Goal: Information Seeking & Learning: Check status

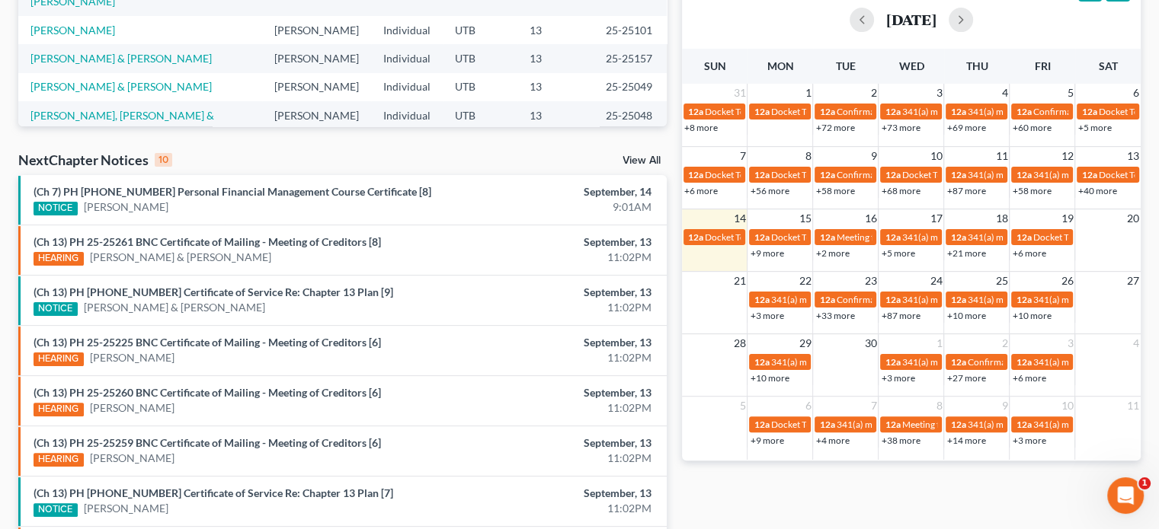
scroll to position [367, 0]
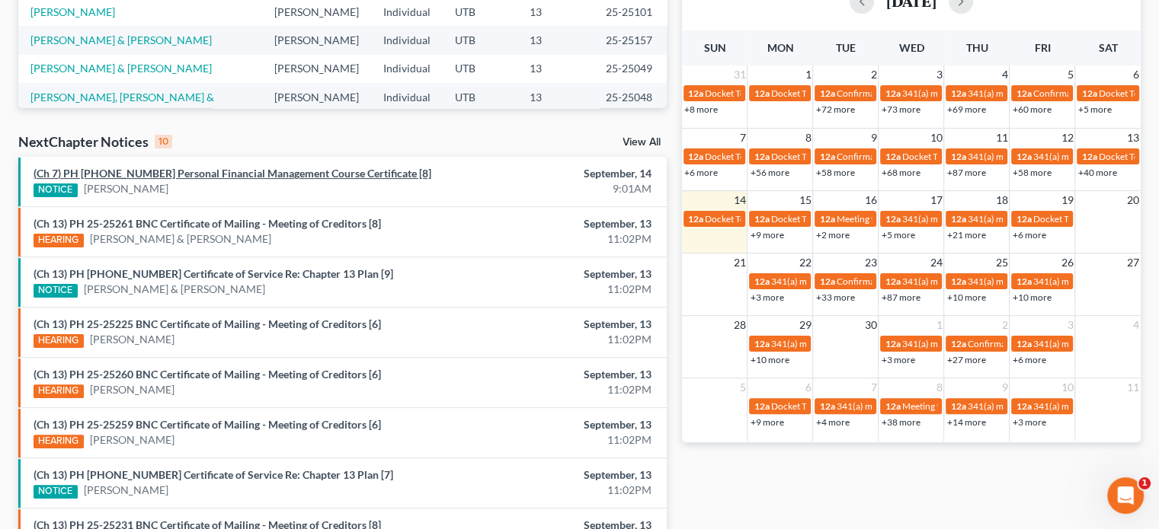
click at [216, 170] on link "(Ch 7) PH 25-23869 Personal Financial Management Course Certificate [8]" at bounding box center [233, 173] width 398 height 13
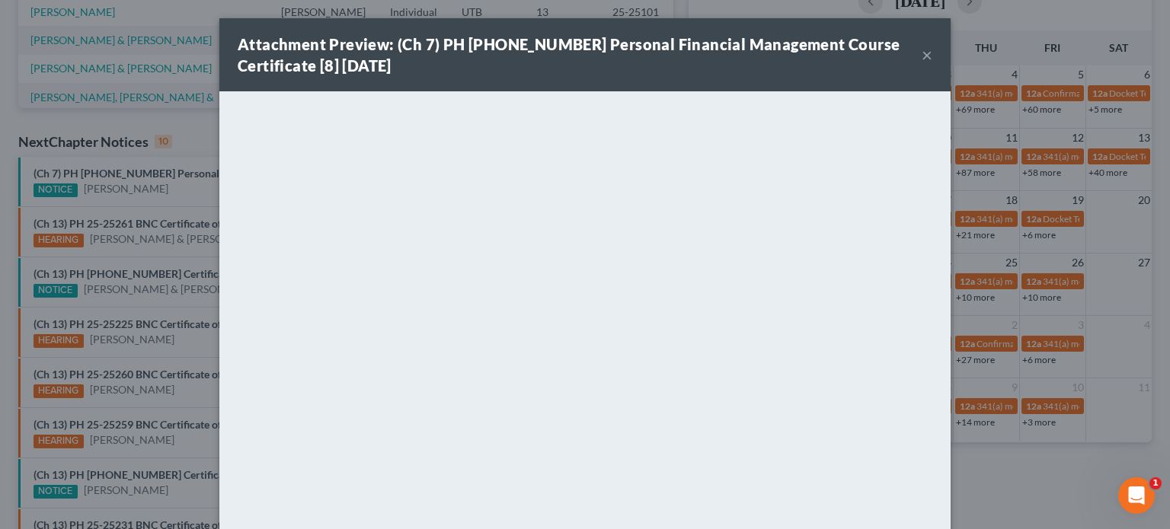
click at [174, 188] on div "Attachment Preview: (Ch 7) PH 25-23869 Personal Financial Management Course Cer…" at bounding box center [585, 264] width 1170 height 529
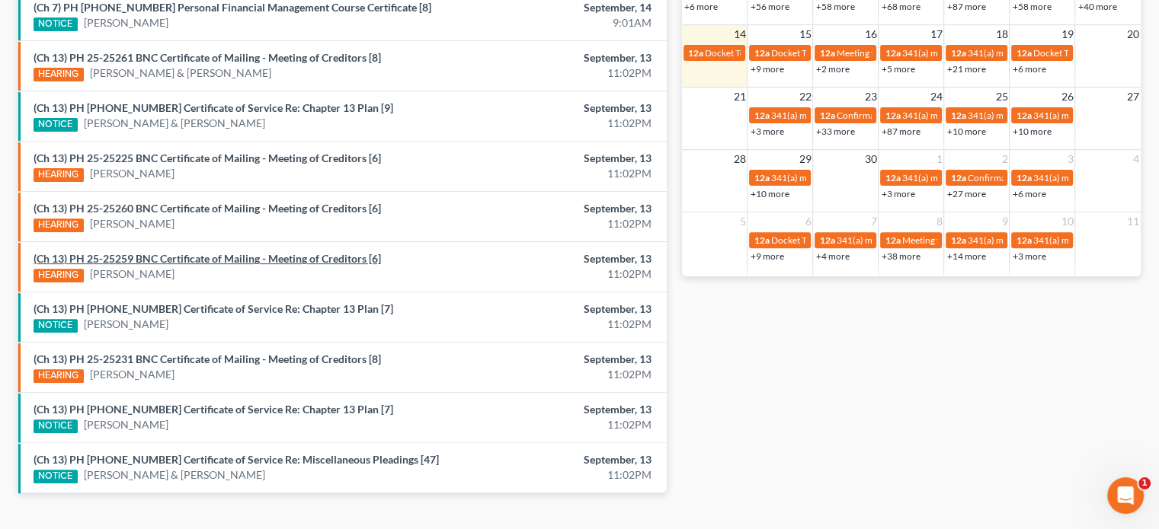
scroll to position [536, 0]
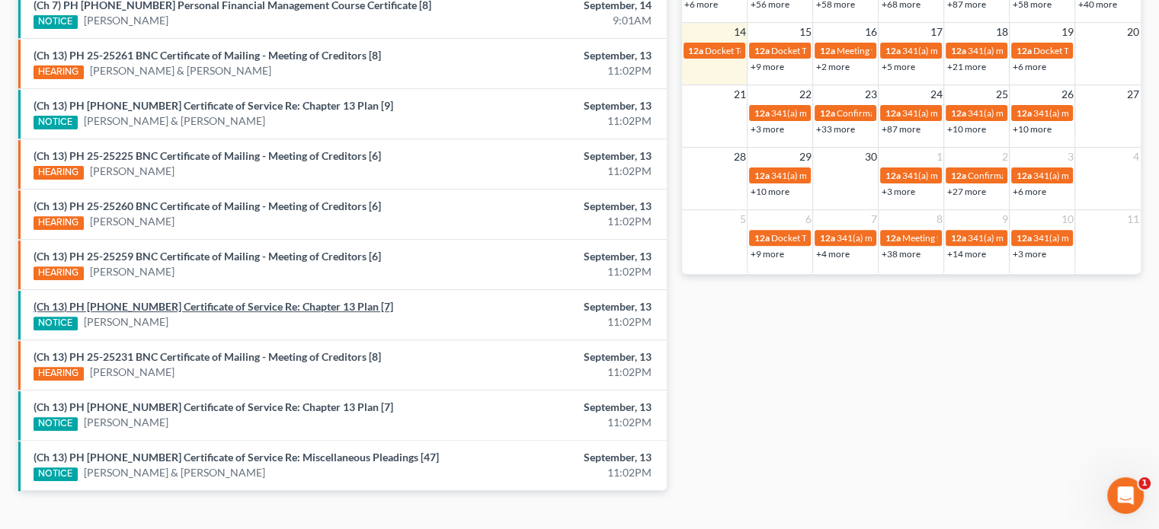
click at [207, 302] on link "(Ch 13) PH 25-25225 Certificate of Service Re: Chapter 13 Plan [7]" at bounding box center [214, 306] width 360 height 13
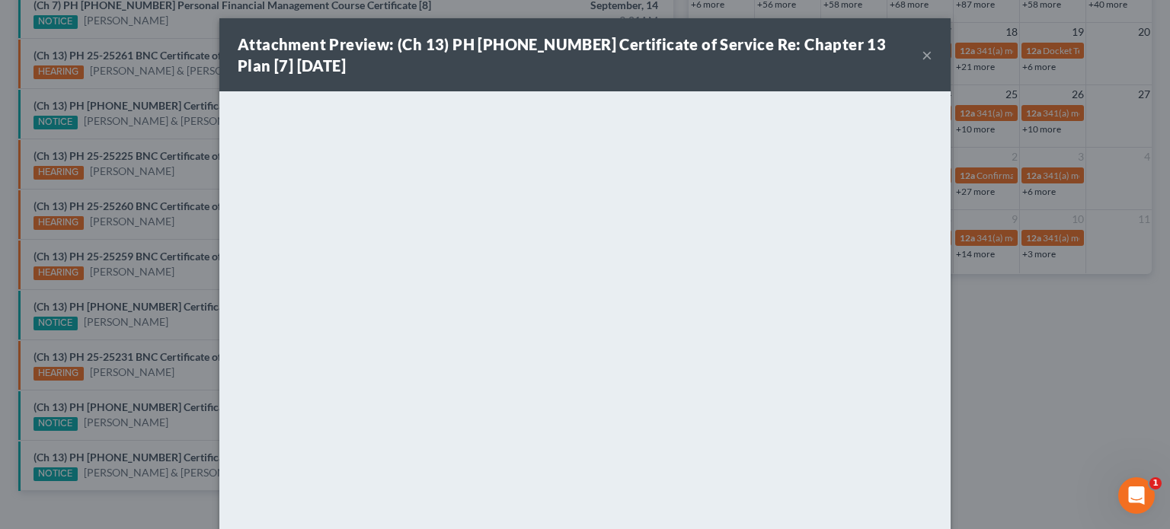
click at [197, 302] on div "Attachment Preview: (Ch 13) PH 25-25225 Certificate of Service Re: Chapter 13 P…" at bounding box center [585, 264] width 1170 height 529
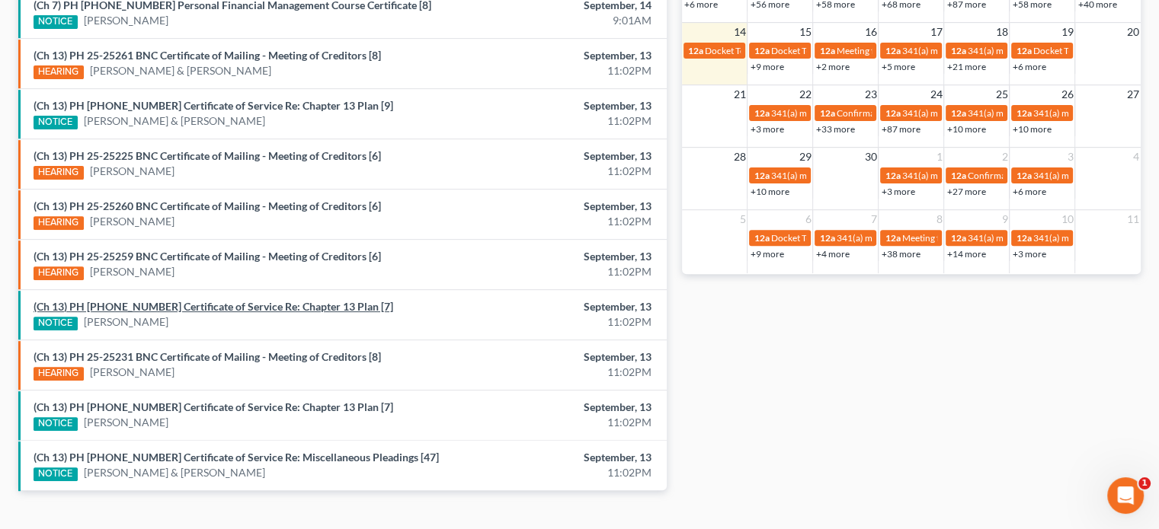
click at [197, 302] on link "(Ch 13) PH 25-25225 Certificate of Service Re: Chapter 13 Plan [7]" at bounding box center [214, 306] width 360 height 13
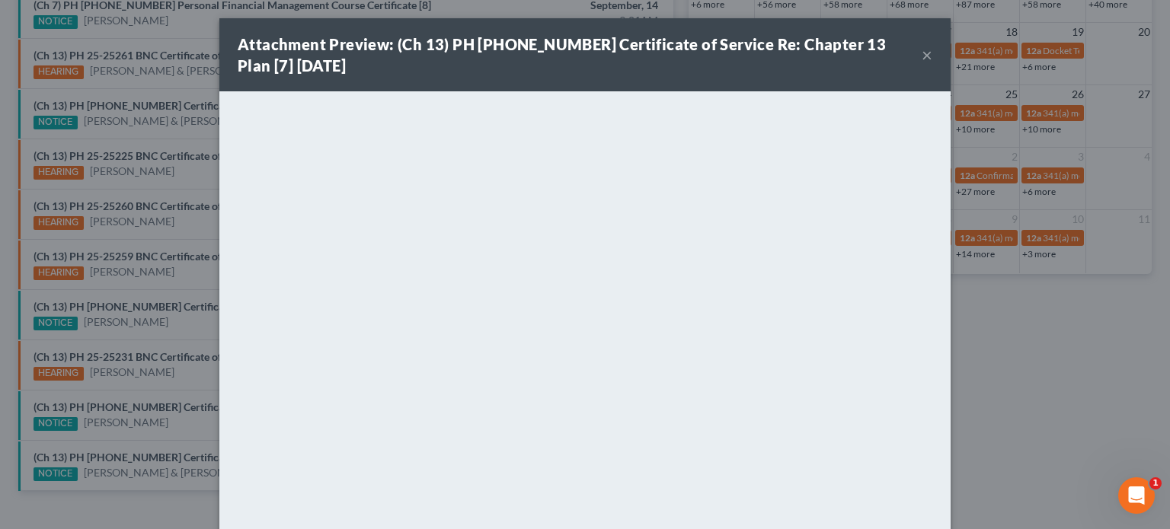
click at [922, 56] on button "×" at bounding box center [927, 55] width 11 height 18
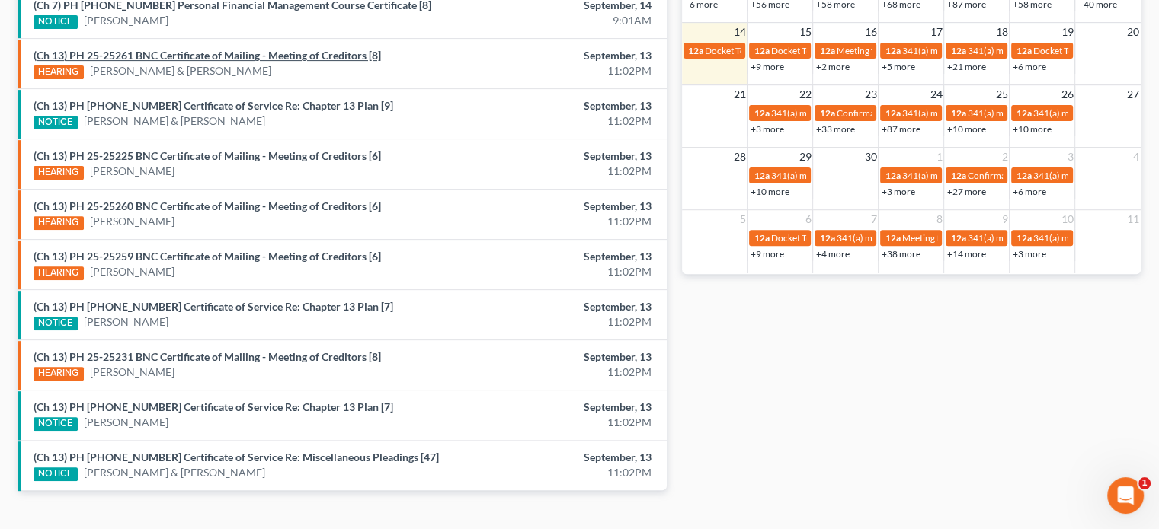
click at [345, 54] on link "(Ch 13) PH 25-25261 BNC Certificate of Mailing - Meeting of Creditors [8]" at bounding box center [207, 55] width 347 height 13
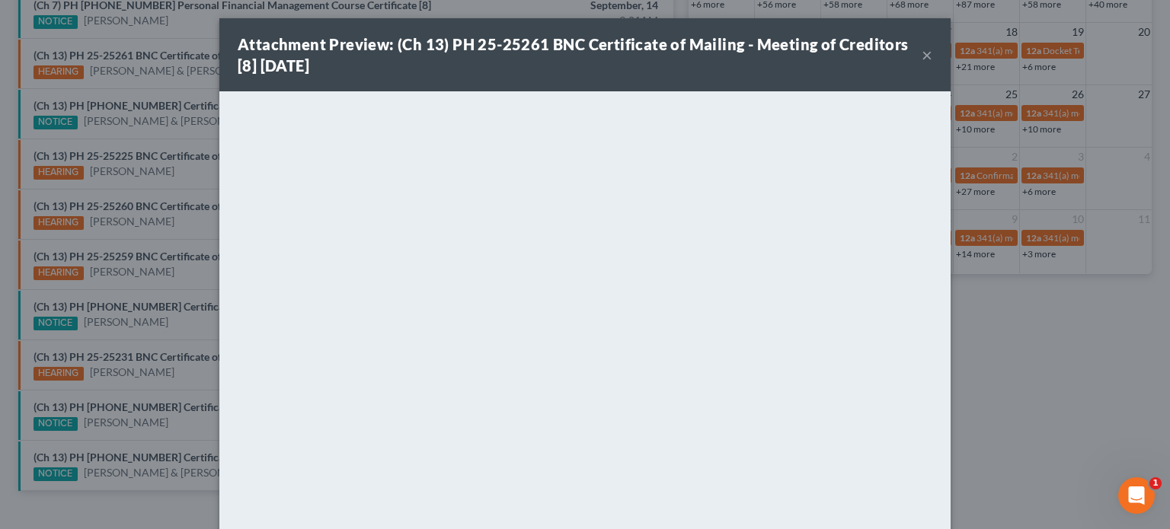
click at [922, 54] on button "×" at bounding box center [927, 55] width 11 height 18
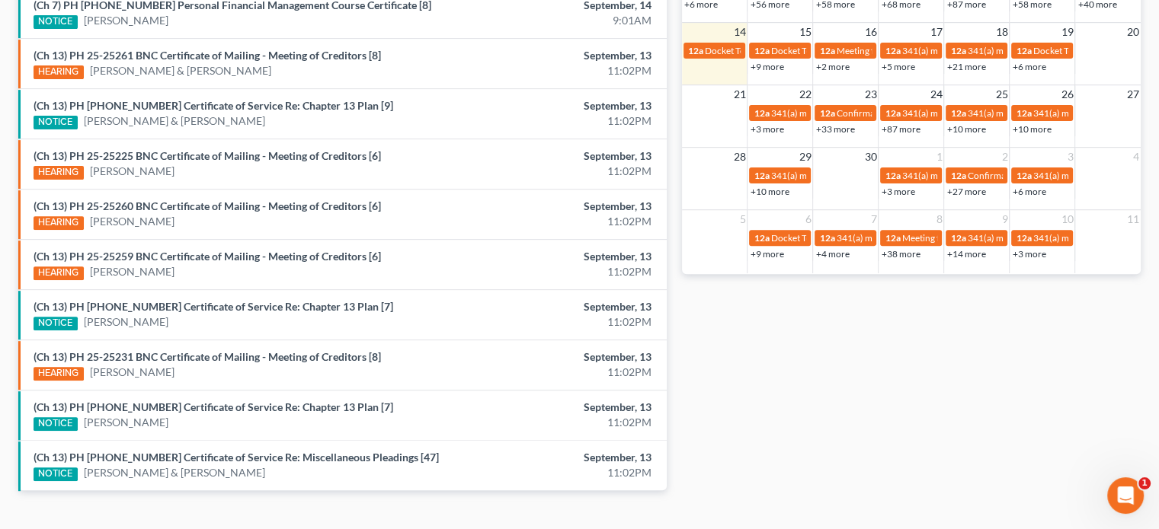
click at [254, 161] on div "(Ch 13) PH 25-25225 BNC Certificate of Mailing - Meeting of Creditors [6] HEARI…" at bounding box center [237, 164] width 422 height 31
click at [251, 153] on link "(Ch 13) PH 25-25225 BNC Certificate of Mailing - Meeting of Creditors [6]" at bounding box center [207, 155] width 347 height 13
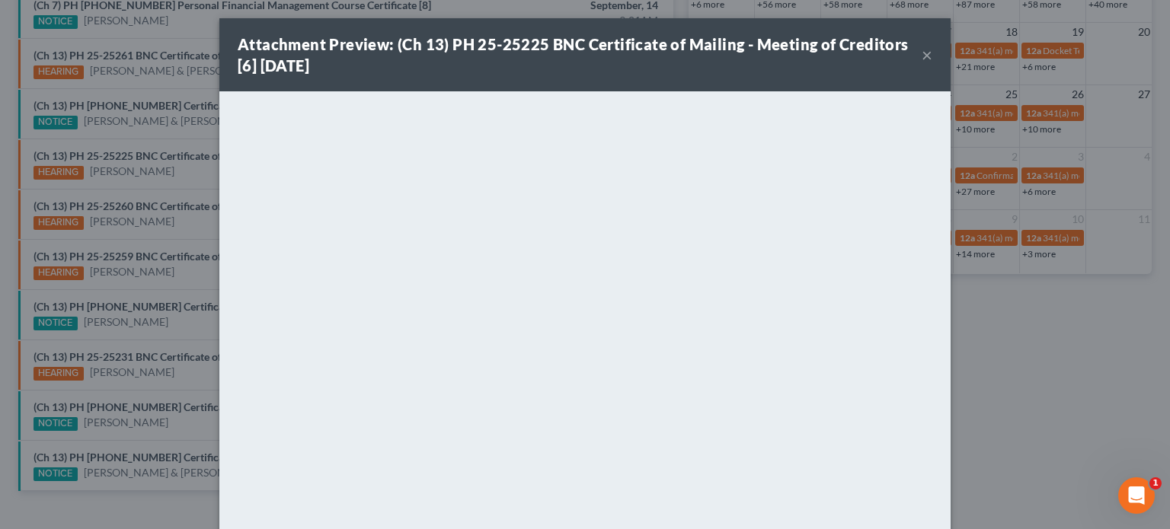
click at [200, 184] on div "Attachment Preview: (Ch 13) PH 25-25225 BNC Certificate of Mailing - Meeting of…" at bounding box center [585, 264] width 1170 height 529
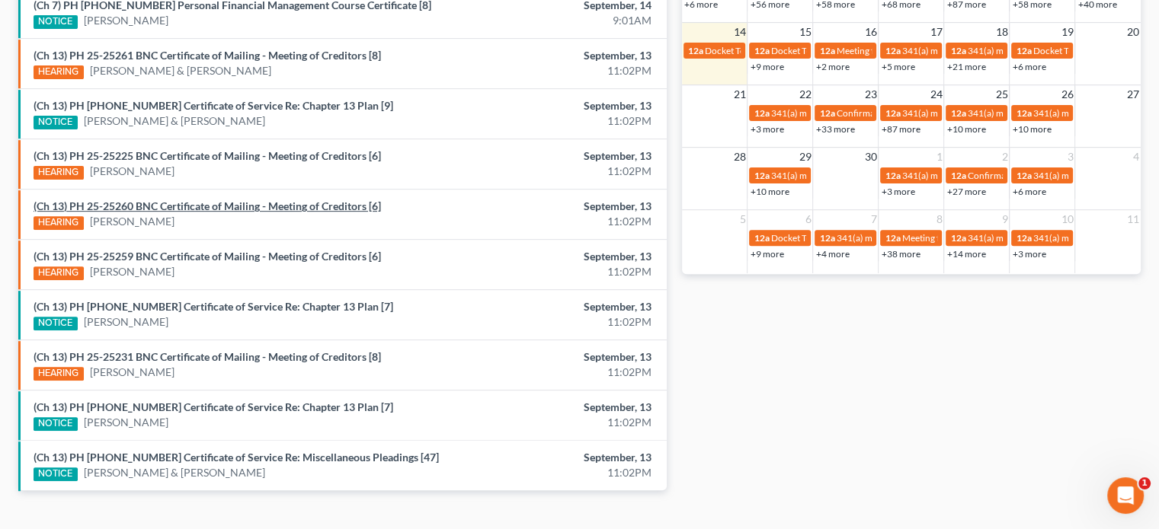
click at [202, 201] on link "(Ch 13) PH 25-25260 BNC Certificate of Mailing - Meeting of Creditors [6]" at bounding box center [207, 206] width 347 height 13
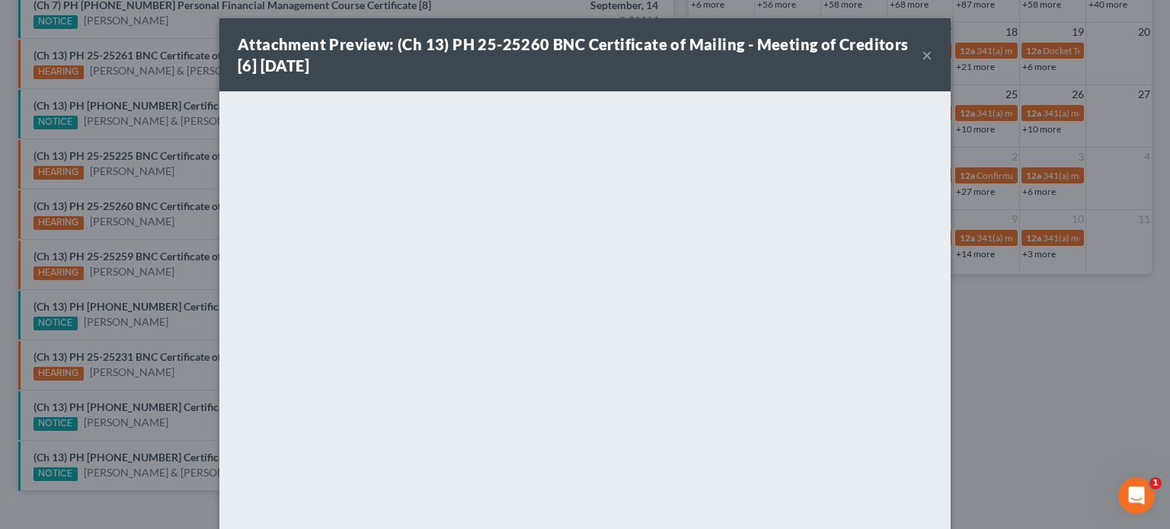
click at [197, 219] on div "Attachment Preview: (Ch 13) PH 25-25260 BNC Certificate of Mailing - Meeting of…" at bounding box center [585, 264] width 1170 height 529
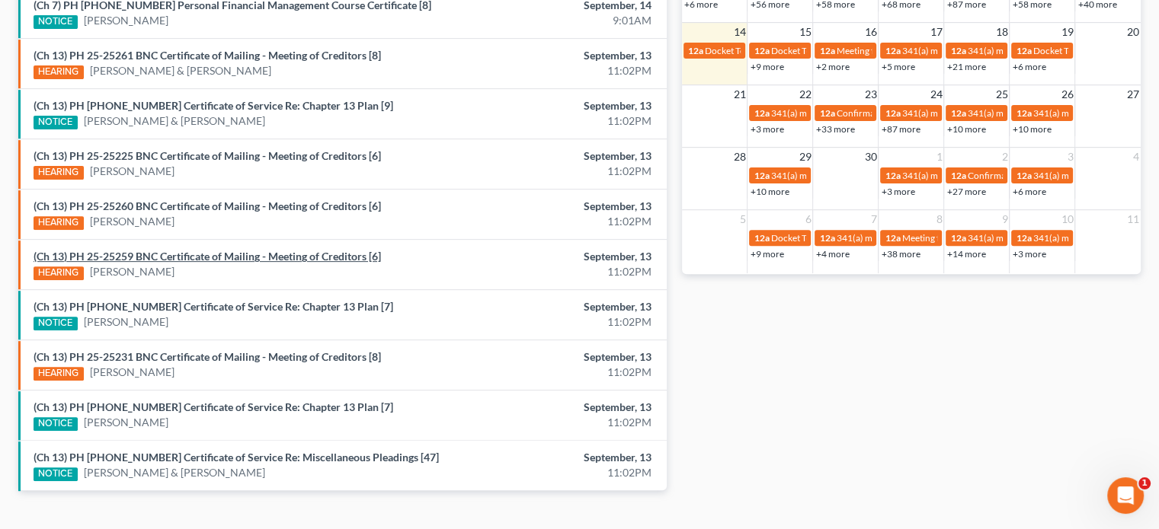
click at [201, 255] on link "(Ch 13) PH 25-25259 BNC Certificate of Mailing - Meeting of Creditors [6]" at bounding box center [207, 256] width 347 height 13
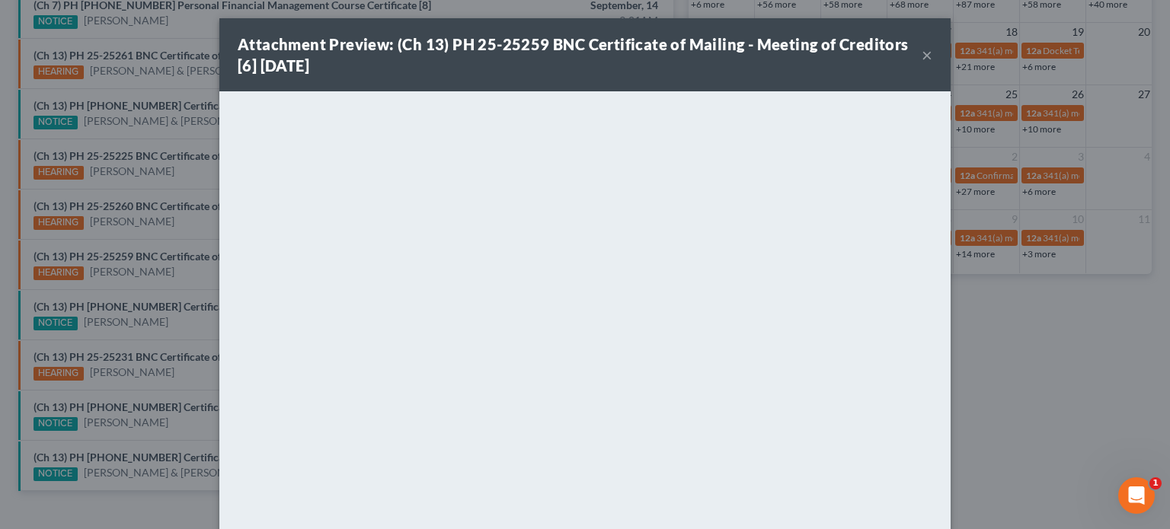
click at [192, 376] on div "Attachment Preview: (Ch 13) PH 25-25259 BNC Certificate of Mailing - Meeting of…" at bounding box center [585, 264] width 1170 height 529
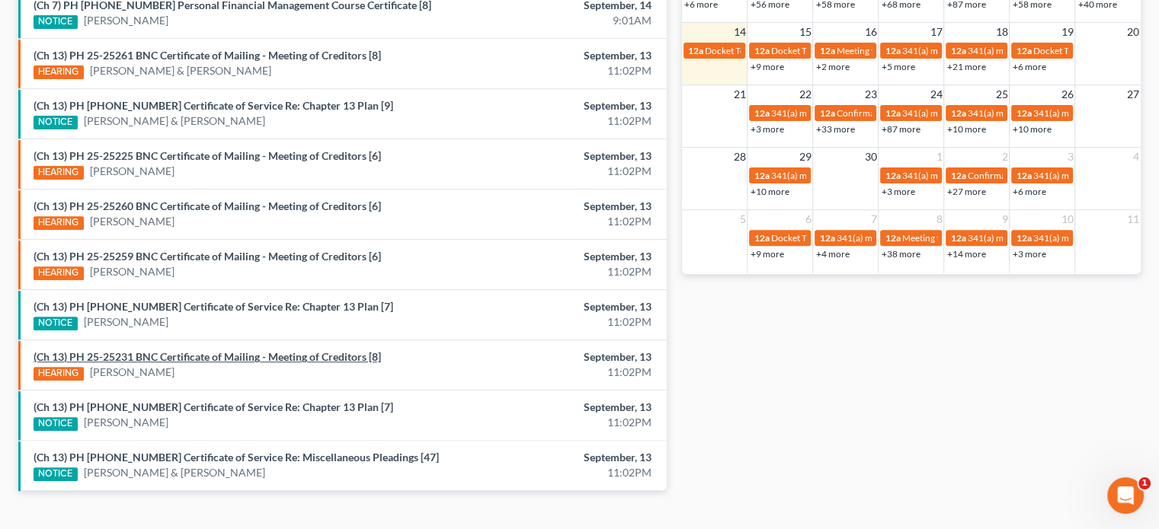
click at [198, 357] on link "(Ch 13) PH 25-25231 BNC Certificate of Mailing - Meeting of Creditors [8]" at bounding box center [207, 356] width 347 height 13
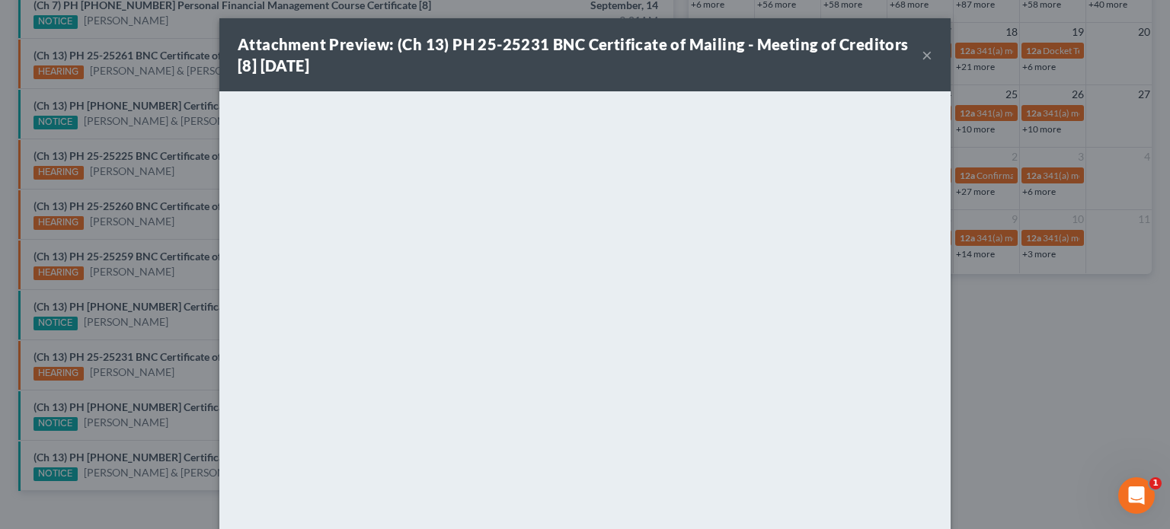
click at [178, 374] on div "Attachment Preview: (Ch 13) PH 25-25231 BNC Certificate of Mailing - Meeting of…" at bounding box center [585, 264] width 1170 height 529
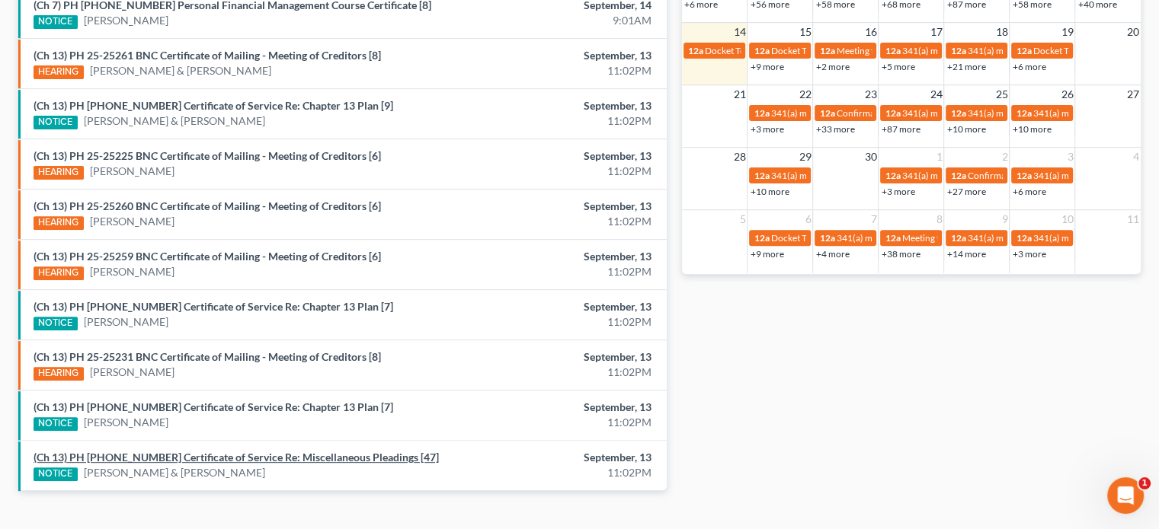
click at [203, 451] on link "(Ch 13) PH 25-23814 Certificate of Service Re: Miscellaneous Pleadings [47]" at bounding box center [236, 457] width 405 height 13
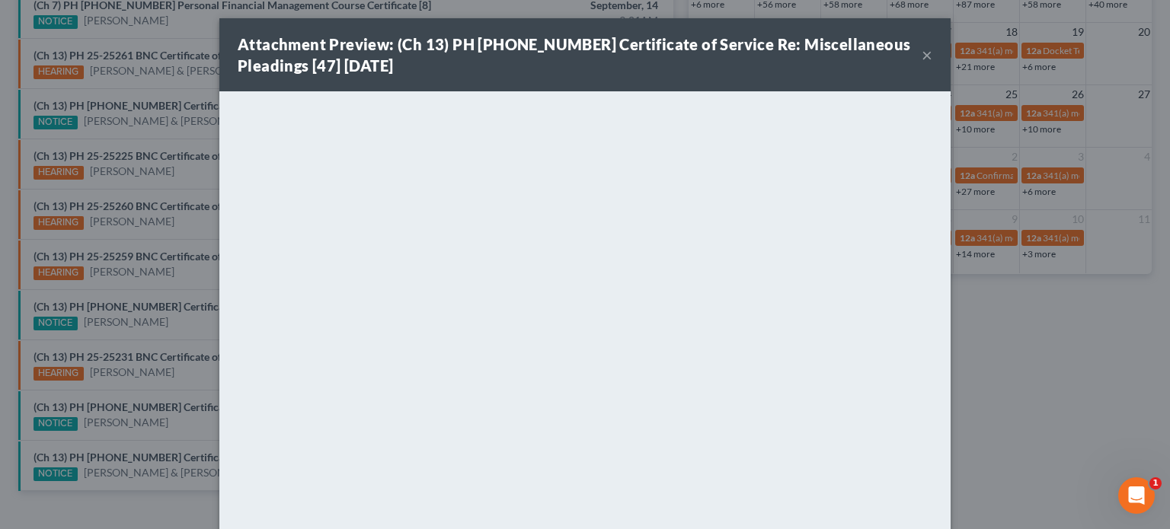
click at [189, 453] on div "Attachment Preview: (Ch 13) PH 25-23814 Certificate of Service Re: Miscellaneou…" at bounding box center [585, 264] width 1170 height 529
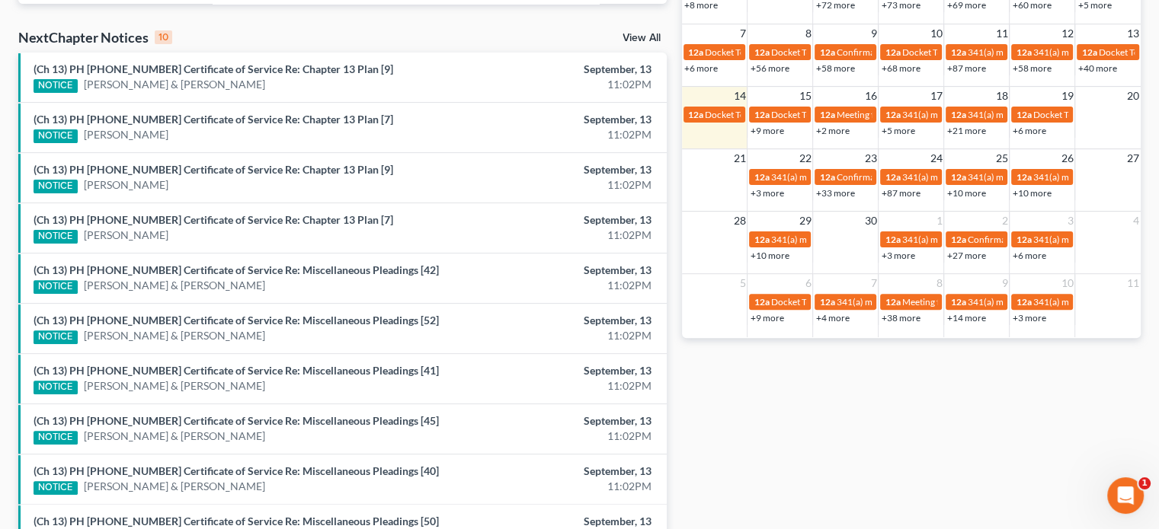
scroll to position [473, 0]
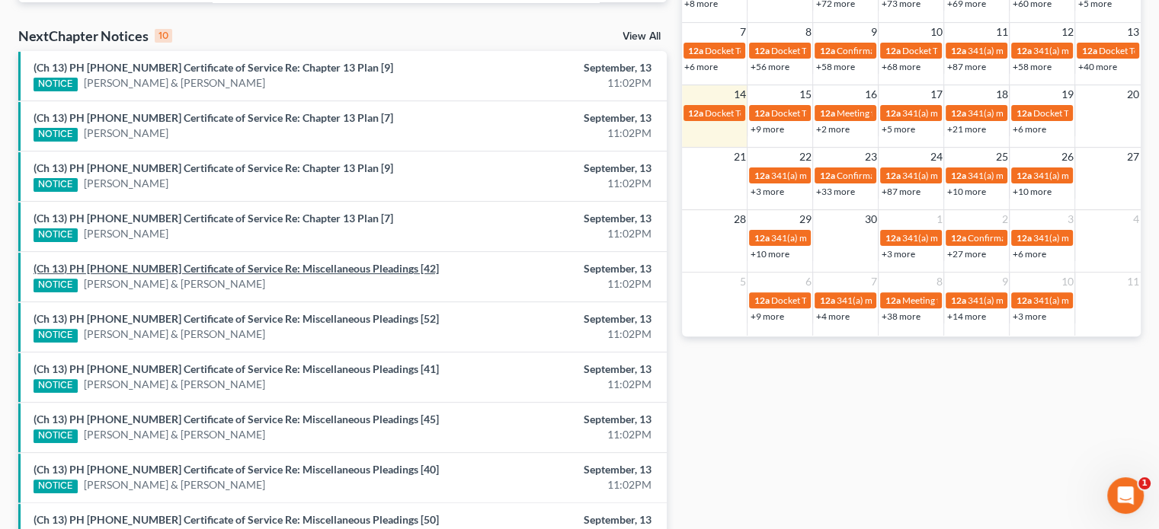
click at [267, 270] on link "(Ch 13) PH 25-23814 Certificate of Service Re: Miscellaneous Pleadings [42]" at bounding box center [236, 268] width 405 height 13
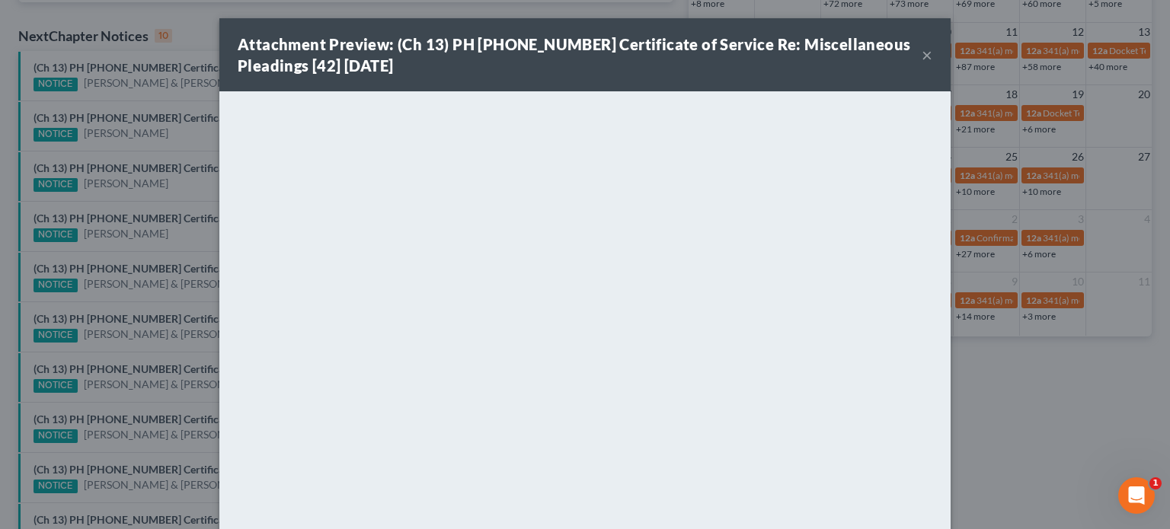
click at [186, 289] on div "Attachment Preview: (Ch 13) PH 25-23814 Certificate of Service Re: Miscellaneou…" at bounding box center [585, 264] width 1170 height 529
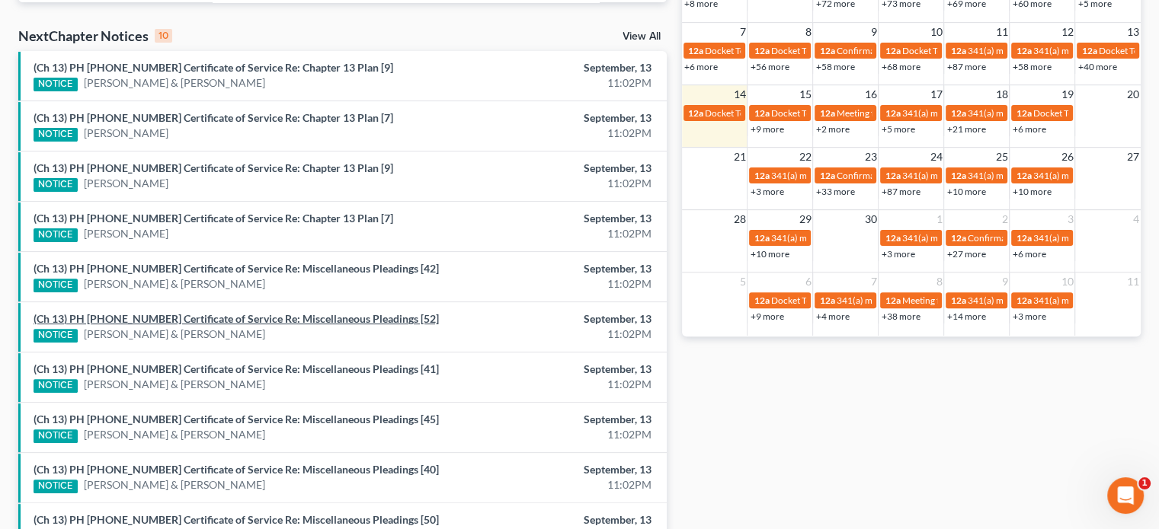
click at [185, 314] on link "(Ch 13) PH 25-23814 Certificate of Service Re: Miscellaneous Pleadings [52]" at bounding box center [236, 318] width 405 height 13
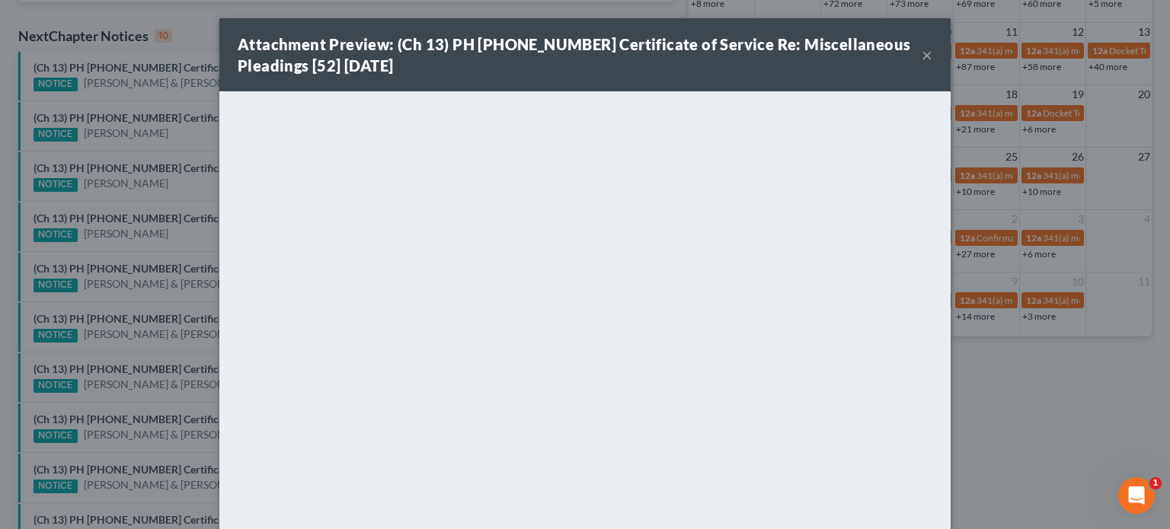
click at [172, 350] on div "Attachment Preview: (Ch 13) PH 25-23814 Certificate of Service Re: Miscellaneou…" at bounding box center [585, 264] width 1170 height 529
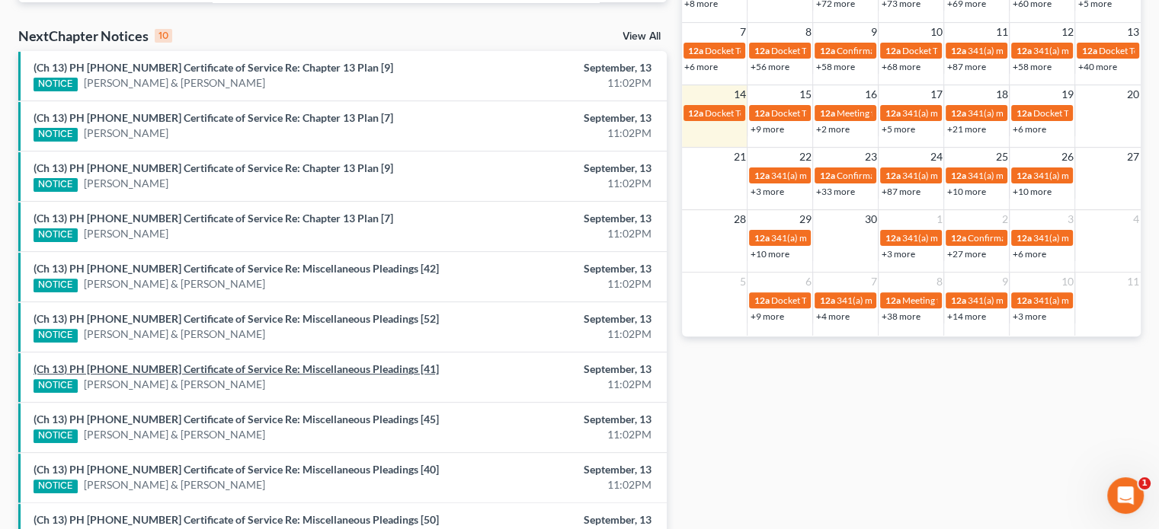
click at [175, 365] on link "(Ch 13) PH 25-23814 Certificate of Service Re: Miscellaneous Pleadings [41]" at bounding box center [236, 369] width 405 height 13
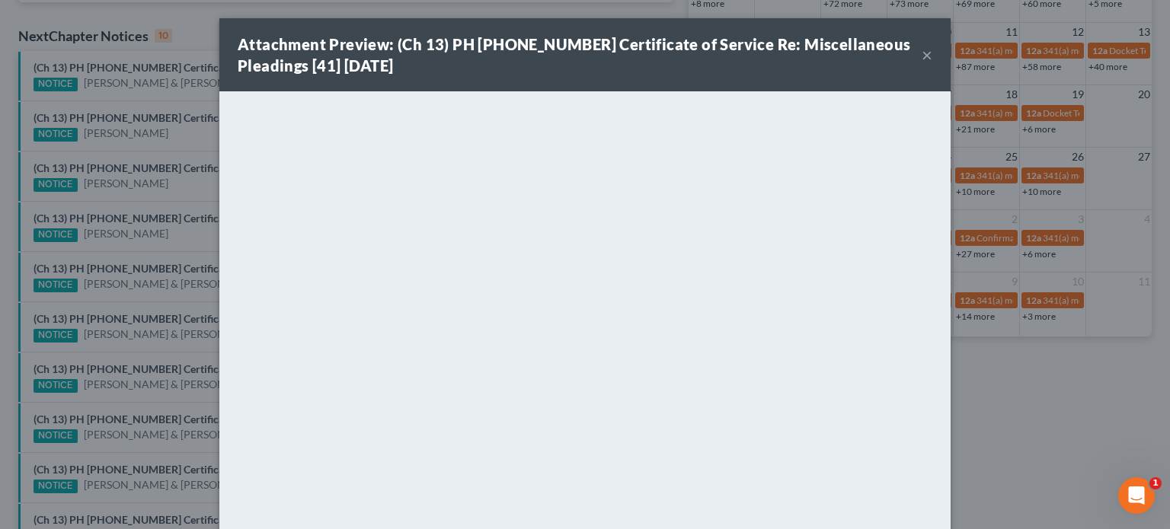
click at [180, 344] on div "Attachment Preview: (Ch 13) PH 25-23814 Certificate of Service Re: Miscellaneou…" at bounding box center [585, 264] width 1170 height 529
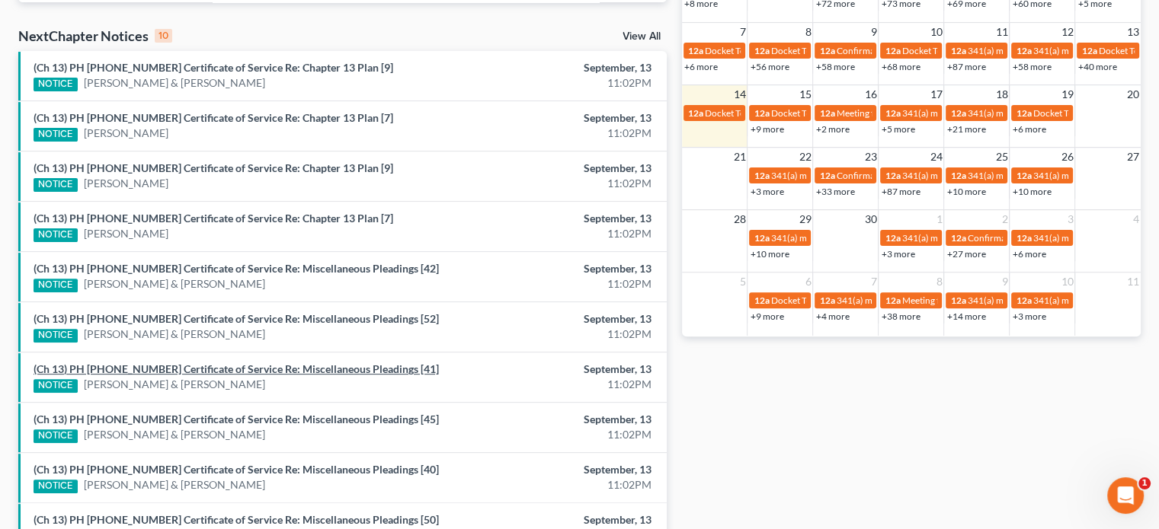
click at [189, 363] on link "(Ch 13) PH 25-23814 Certificate of Service Re: Miscellaneous Pleadings [41]" at bounding box center [236, 369] width 405 height 13
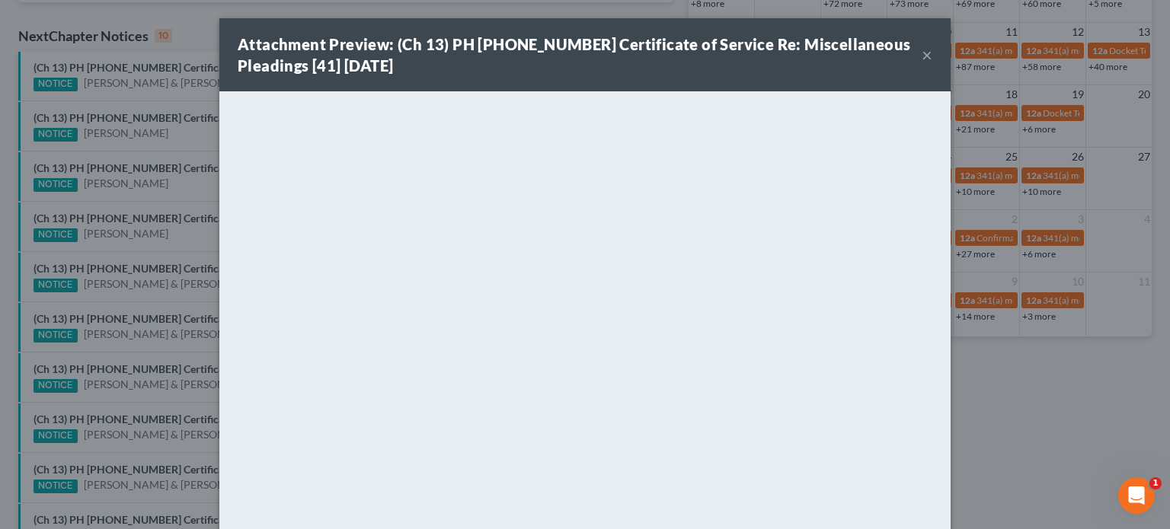
click at [171, 397] on div "Attachment Preview: (Ch 13) PH 25-23814 Certificate of Service Re: Miscellaneou…" at bounding box center [585, 264] width 1170 height 529
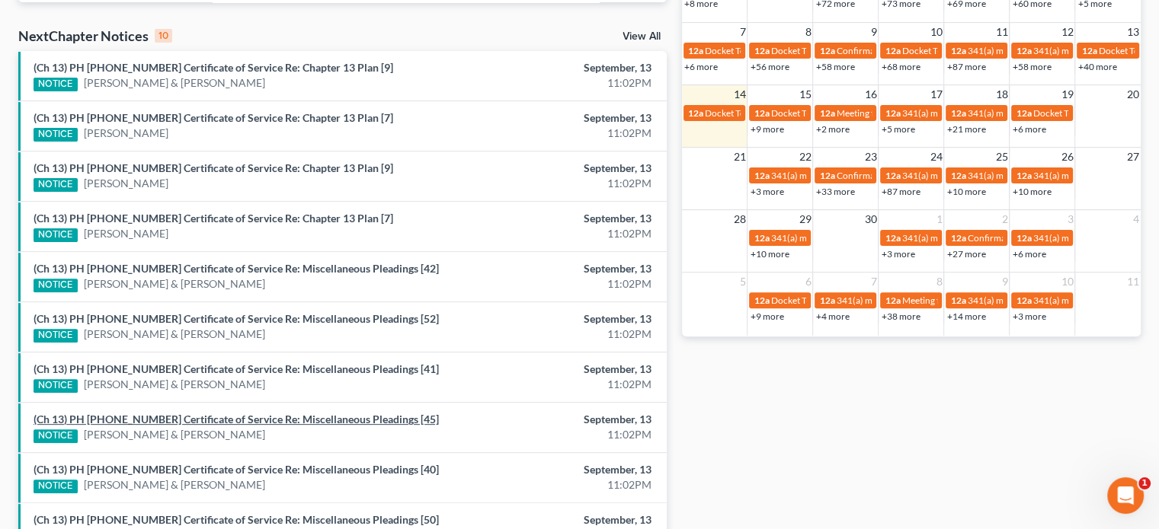
click at [171, 414] on link "(Ch 13) PH 25-23814 Certificate of Service Re: Miscellaneous Pleadings [45]" at bounding box center [236, 419] width 405 height 13
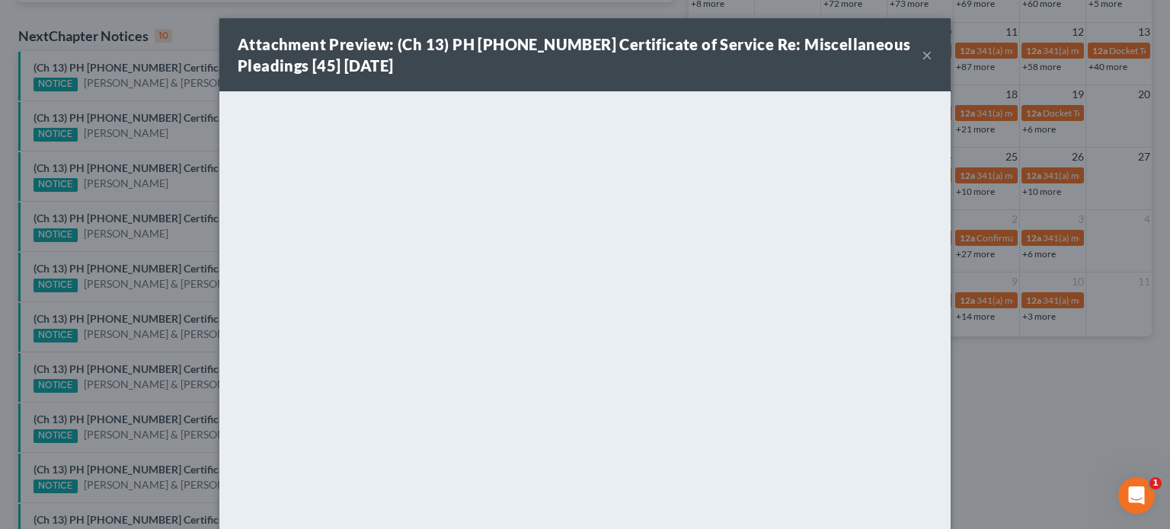
click at [167, 440] on div "Attachment Preview: (Ch 13) PH 25-23814 Certificate of Service Re: Miscellaneou…" at bounding box center [585, 264] width 1170 height 529
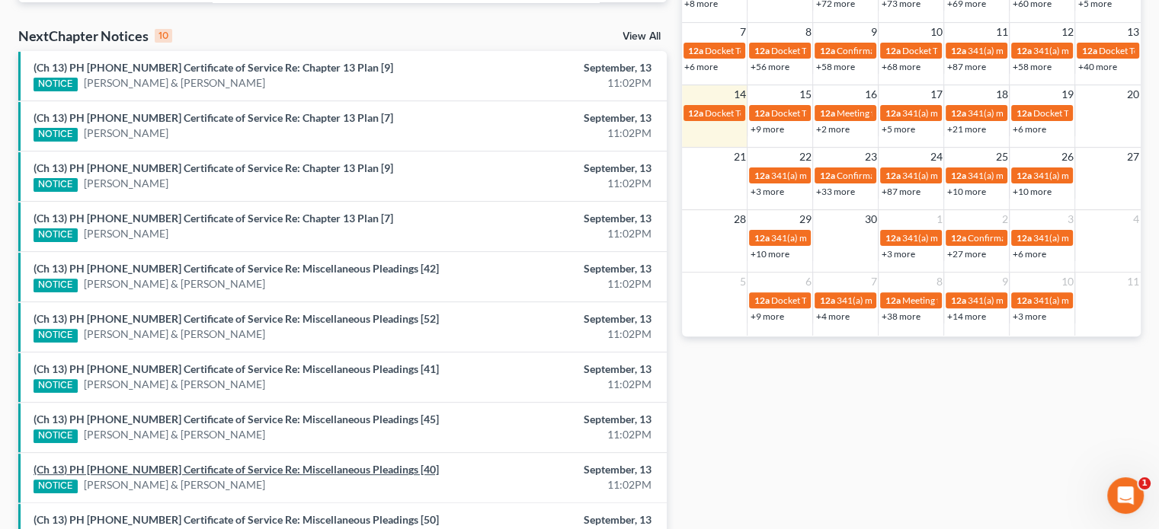
click at [174, 463] on link "(Ch 13) PH 25-23814 Certificate of Service Re: Miscellaneous Pleadings [40]" at bounding box center [236, 469] width 405 height 13
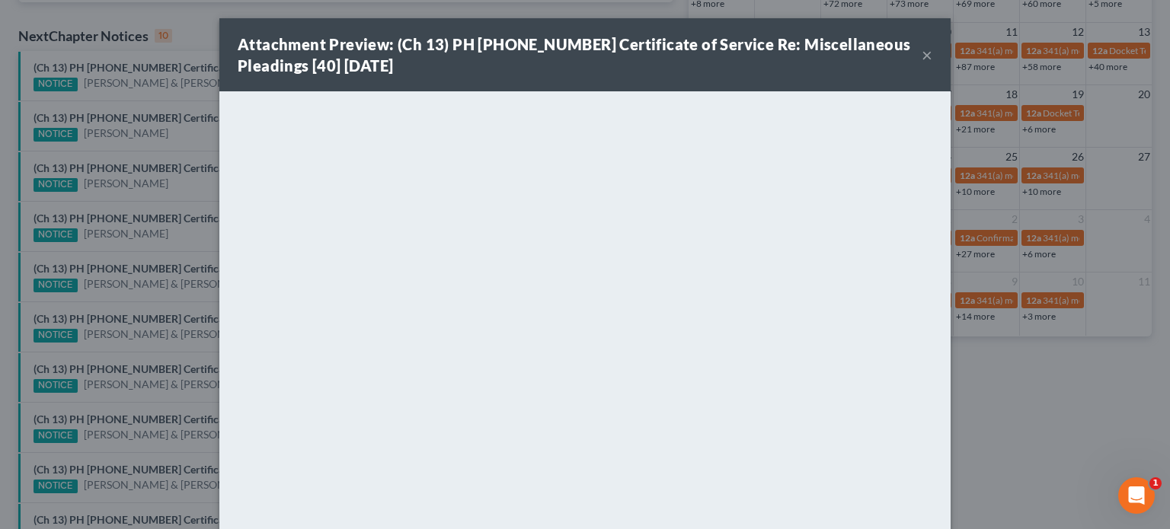
click at [168, 453] on div "Attachment Preview: (Ch 13) PH 25-23814 Certificate of Service Re: Miscellaneou…" at bounding box center [585, 264] width 1170 height 529
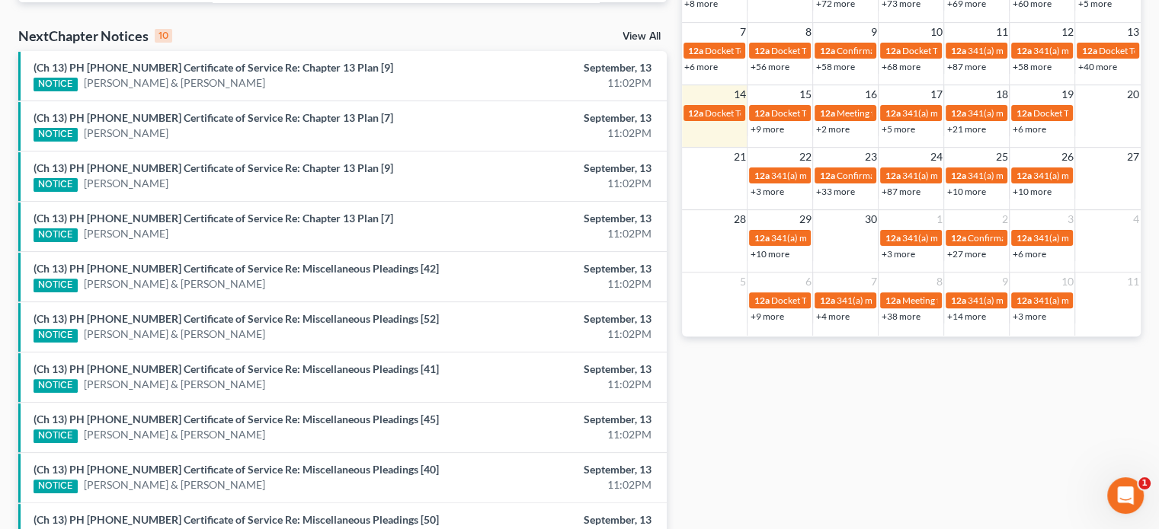
scroll to position [561, 0]
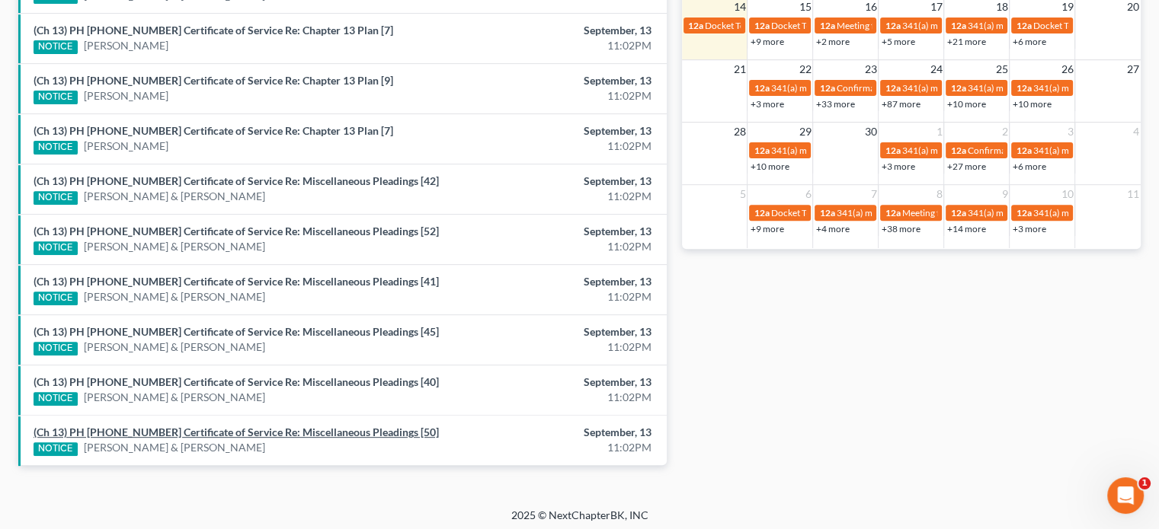
click at [189, 426] on link "(Ch 13) PH 25-23814 Certificate of Service Re: Miscellaneous Pleadings [50]" at bounding box center [236, 432] width 405 height 13
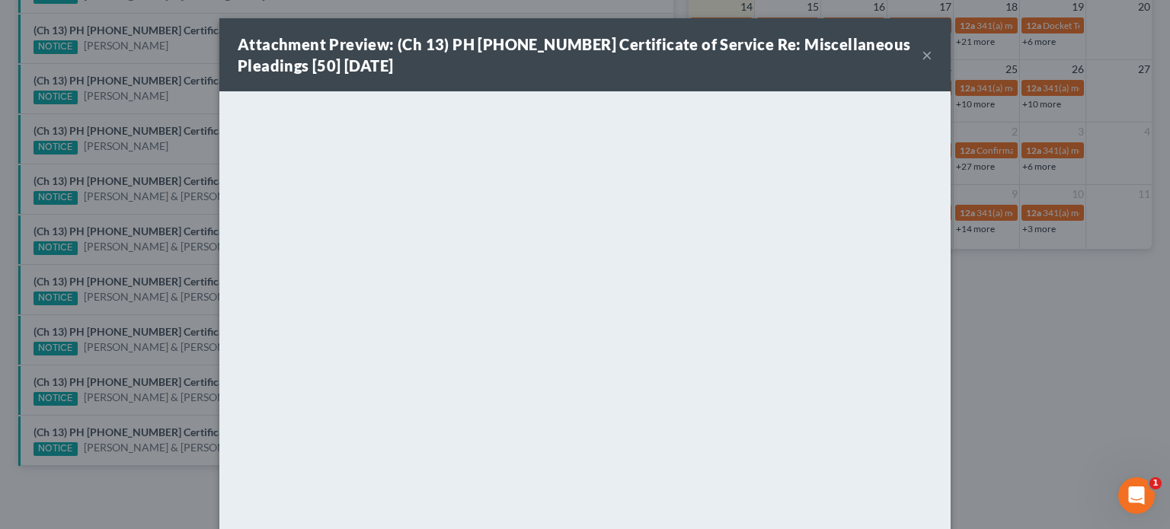
click at [162, 411] on div "Attachment Preview: (Ch 13) PH 25-23814 Certificate of Service Re: Miscellaneou…" at bounding box center [585, 264] width 1170 height 529
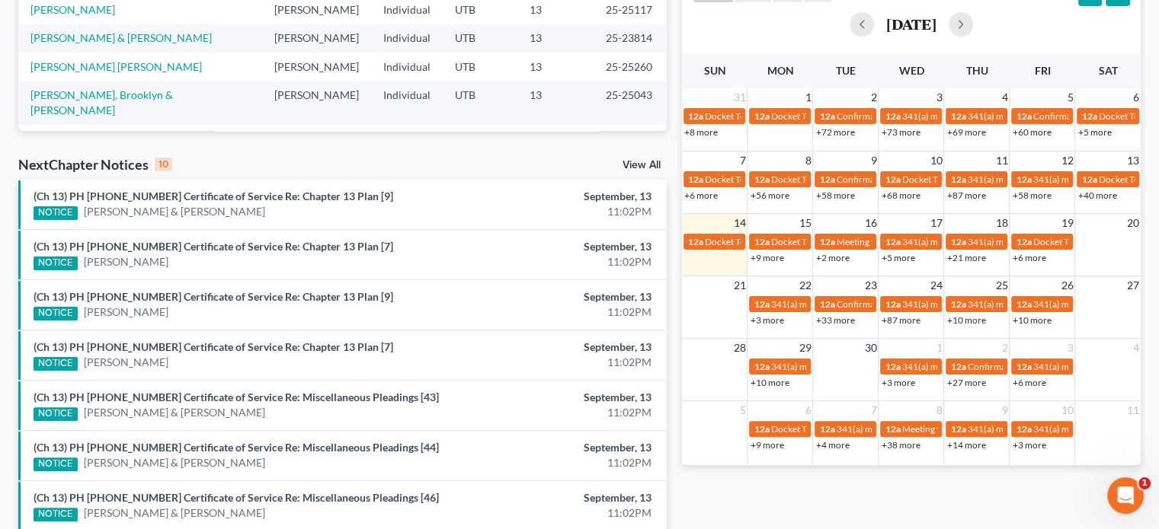
scroll to position [561, 0]
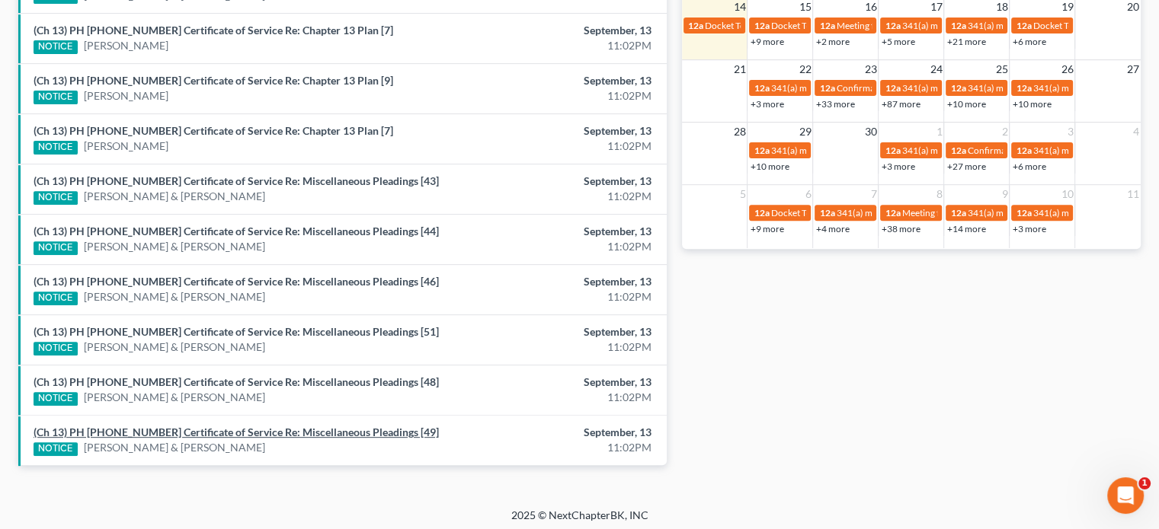
click at [212, 433] on link "(Ch 13) PH 25-23814 Certificate of Service Re: Miscellaneous Pleadings [49]" at bounding box center [236, 432] width 405 height 13
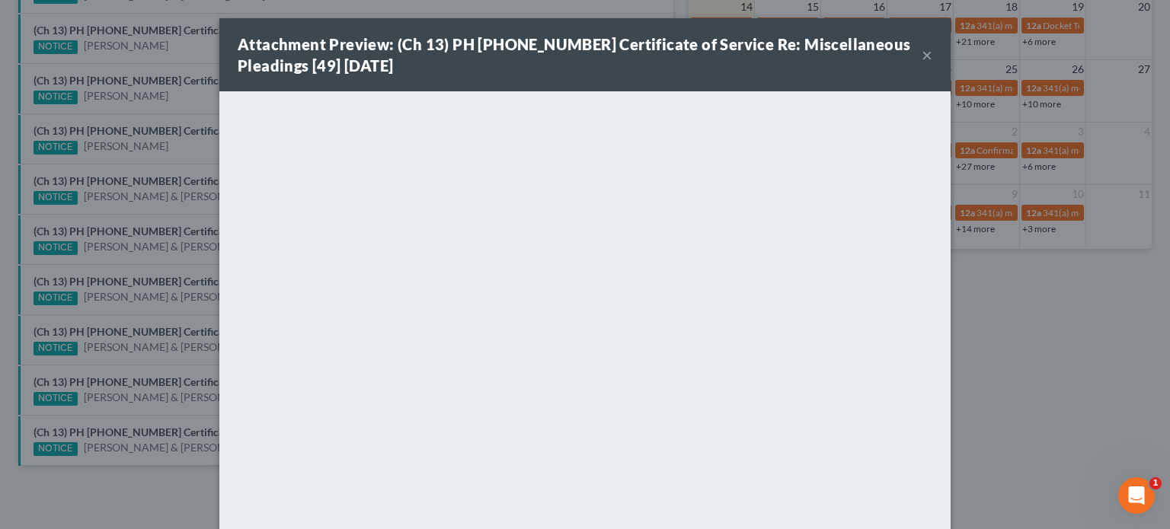
click at [168, 380] on div "Attachment Preview: (Ch 13) PH 25-23814 Certificate of Service Re: Miscellaneou…" at bounding box center [585, 264] width 1170 height 529
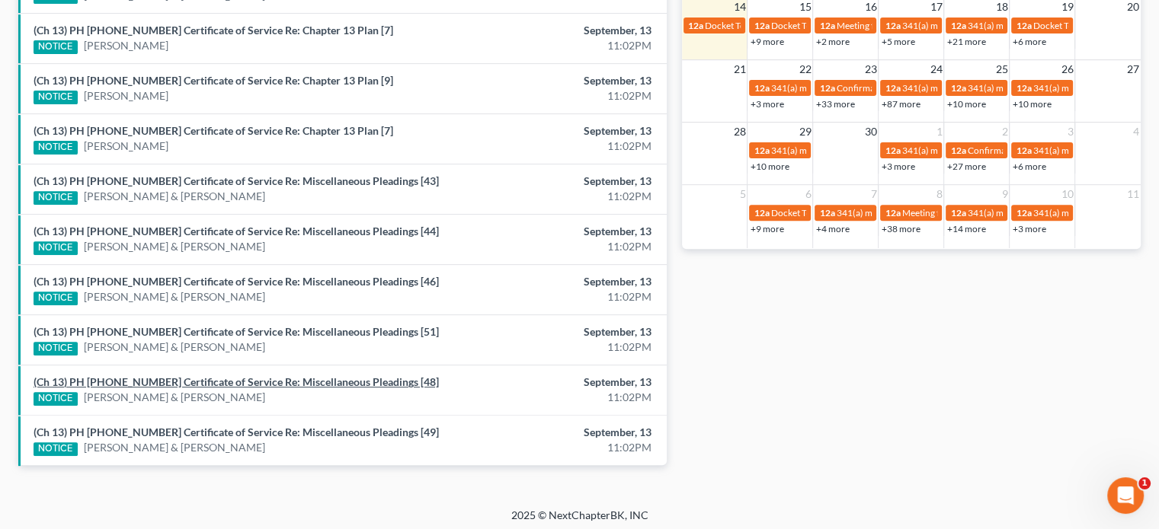
click at [168, 380] on link "(Ch 13) PH 25-23814 Certificate of Service Re: Miscellaneous Pleadings [48]" at bounding box center [236, 382] width 405 height 13
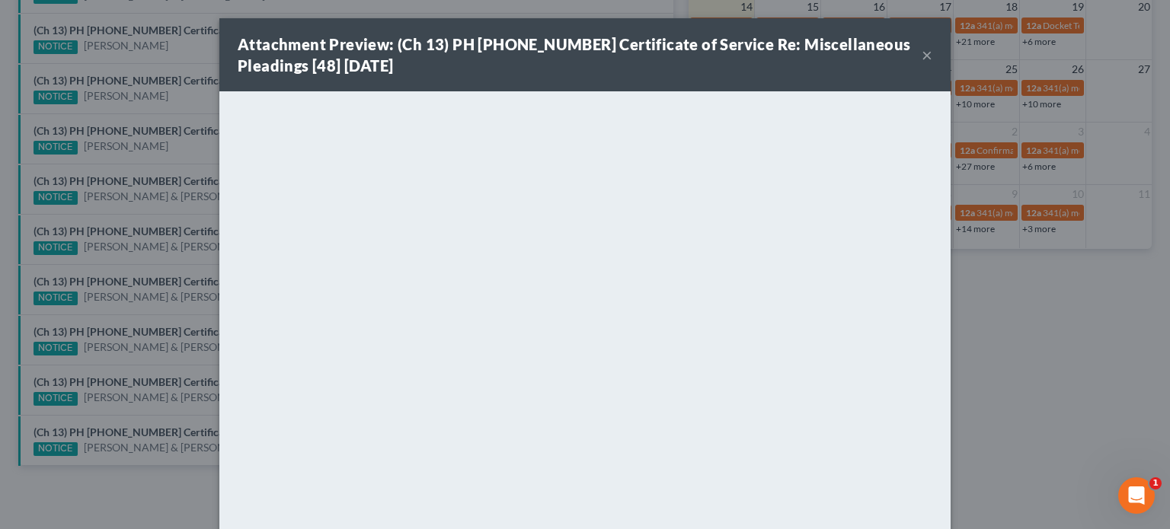
click at [168, 360] on div "Attachment Preview: (Ch 13) PH 25-23814 Certificate of Service Re: Miscellaneou…" at bounding box center [585, 264] width 1170 height 529
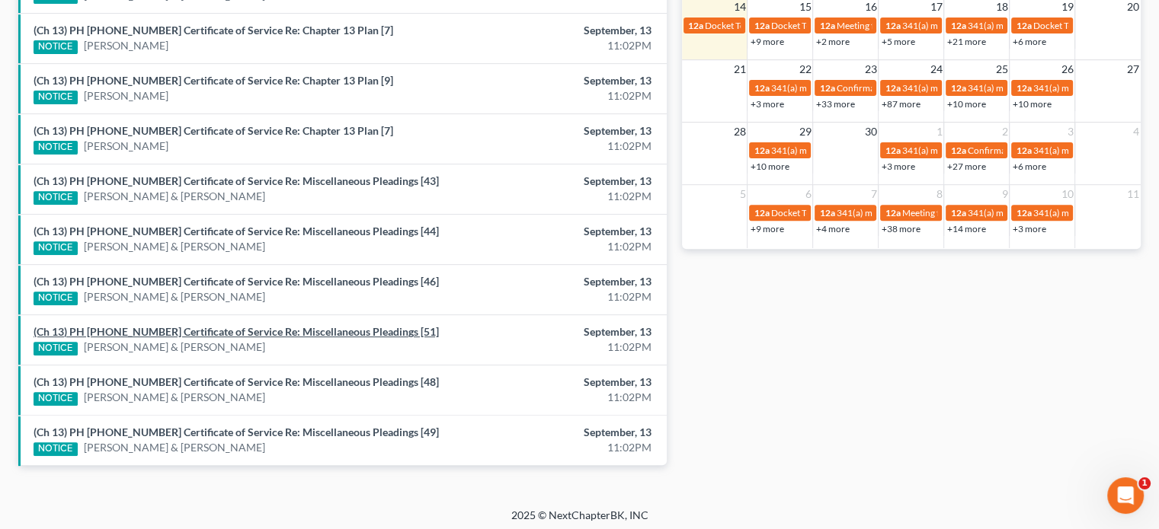
click at [168, 330] on link "(Ch 13) PH 25-23814 Certificate of Service Re: Miscellaneous Pleadings [51]" at bounding box center [236, 331] width 405 height 13
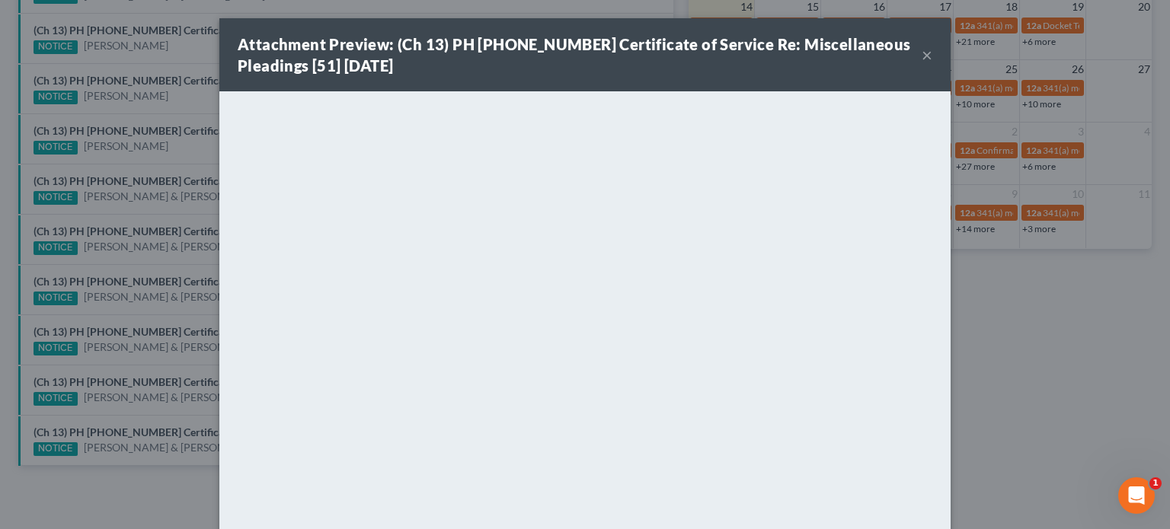
click at [164, 310] on div "Attachment Preview: (Ch 13) PH 25-23814 Certificate of Service Re: Miscellaneou…" at bounding box center [585, 264] width 1170 height 529
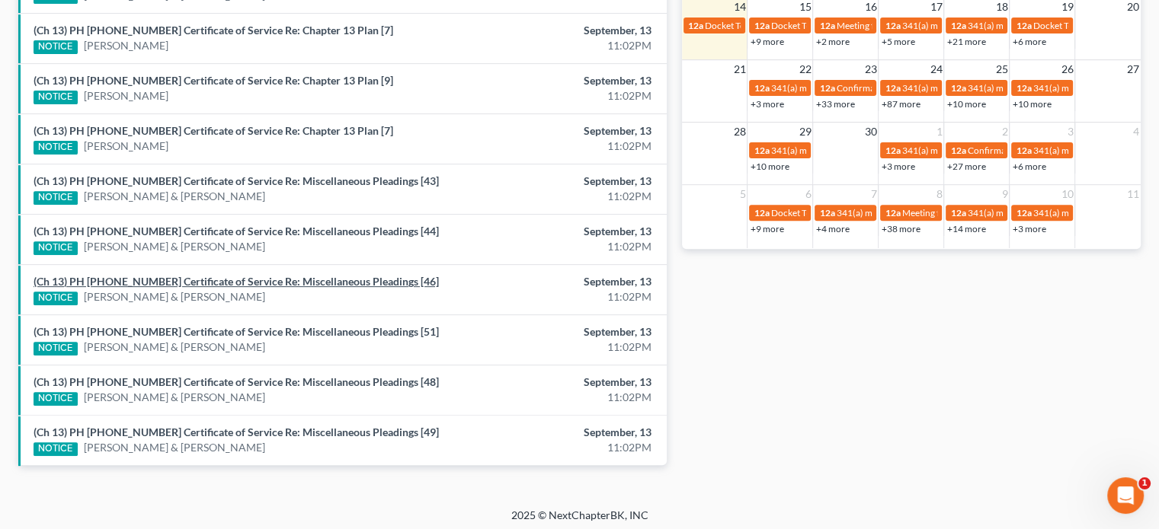
click at [162, 275] on link "(Ch 13) PH 25-23814 Certificate of Service Re: Miscellaneous Pleadings [46]" at bounding box center [236, 281] width 405 height 13
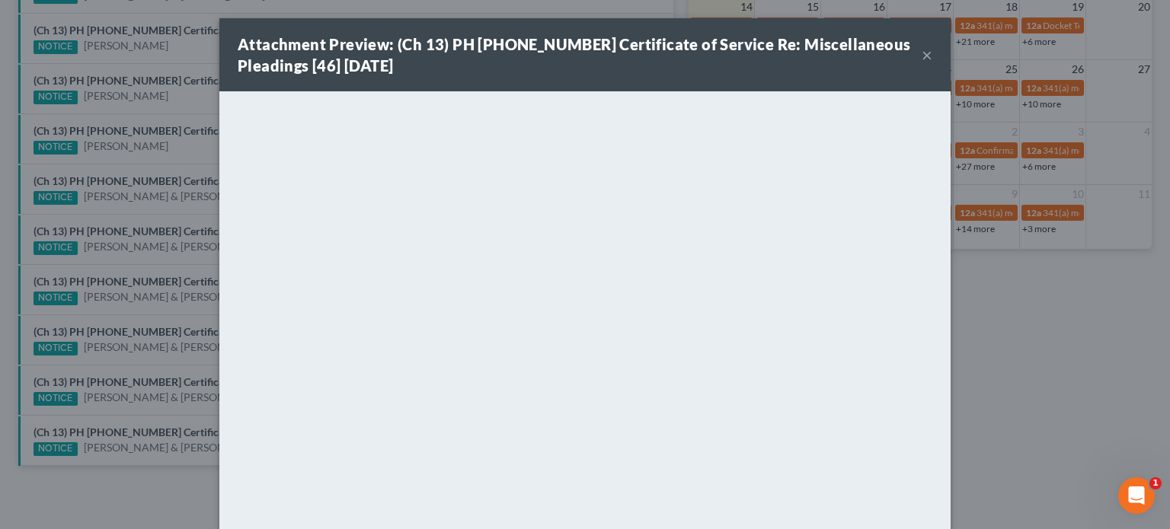
click at [162, 261] on div "Attachment Preview: (Ch 13) PH 25-23814 Certificate of Service Re: Miscellaneou…" at bounding box center [585, 264] width 1170 height 529
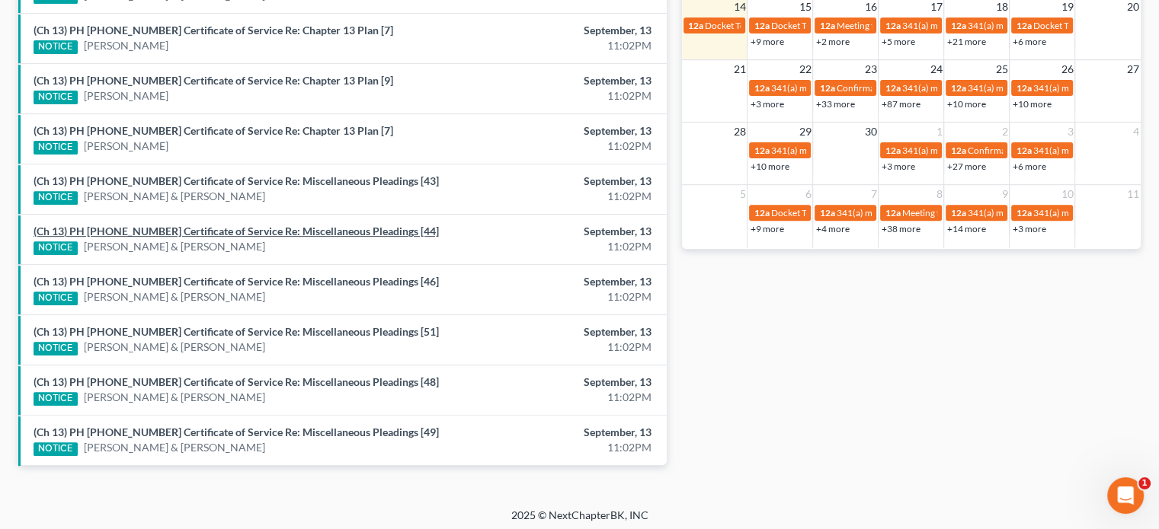
click at [162, 230] on link "(Ch 13) PH 25-23814 Certificate of Service Re: Miscellaneous Pleadings [44]" at bounding box center [236, 231] width 405 height 13
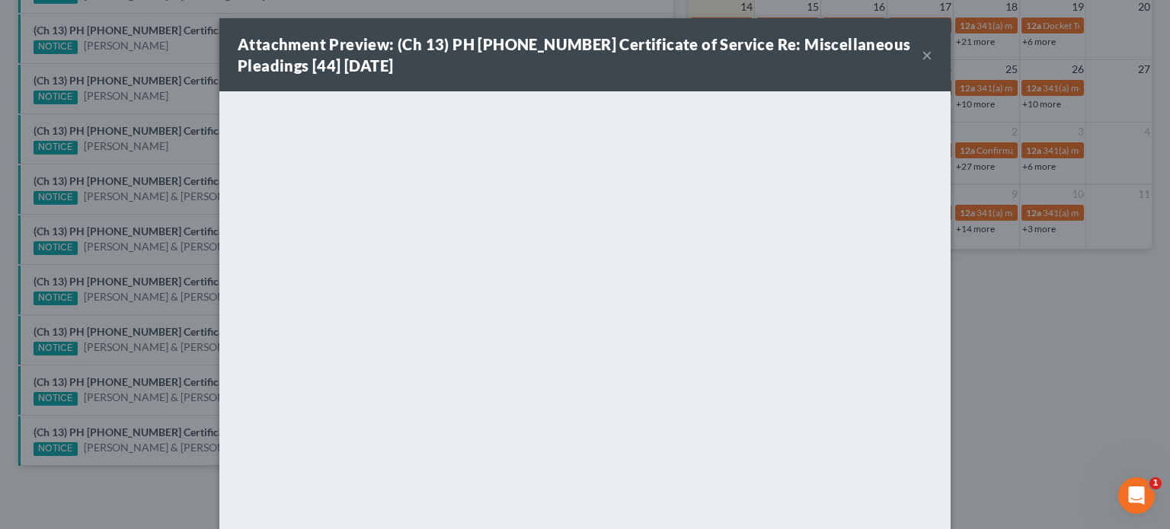
click at [167, 213] on div "Attachment Preview: (Ch 13) PH 25-23814 Certificate of Service Re: Miscellaneou…" at bounding box center [585, 264] width 1170 height 529
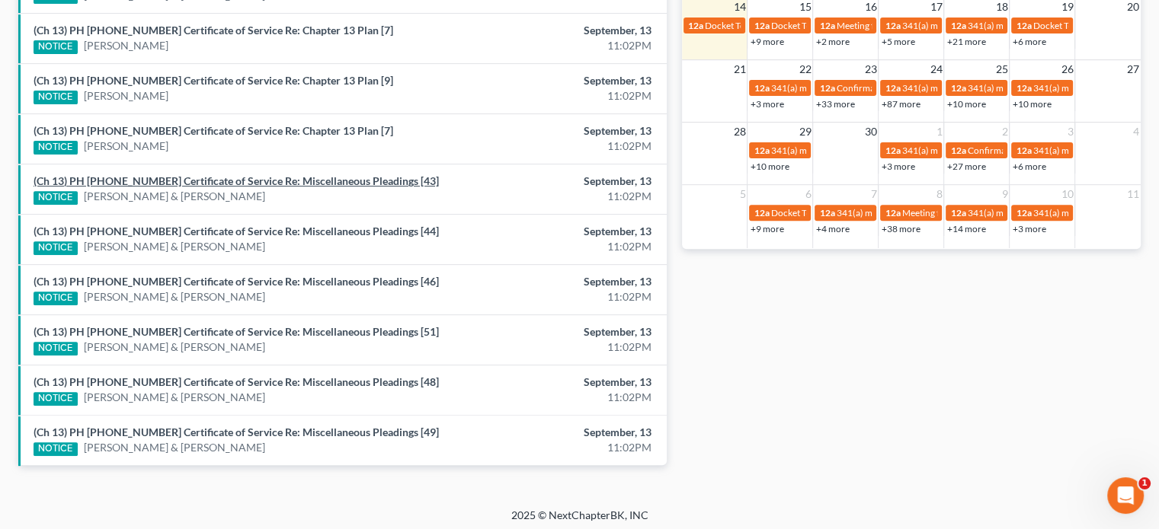
click at [173, 174] on link "(Ch 13) PH 25-23814 Certificate of Service Re: Miscellaneous Pleadings [43]" at bounding box center [236, 180] width 405 height 13
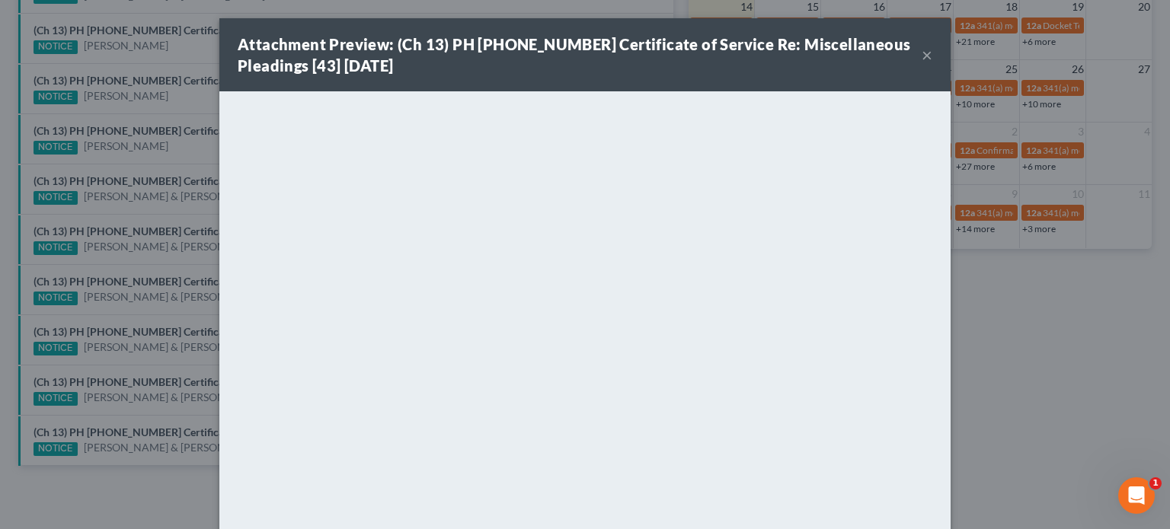
click at [166, 205] on div "Attachment Preview: (Ch 13) PH 25-23814 Certificate of Service Re: Miscellaneou…" at bounding box center [585, 264] width 1170 height 529
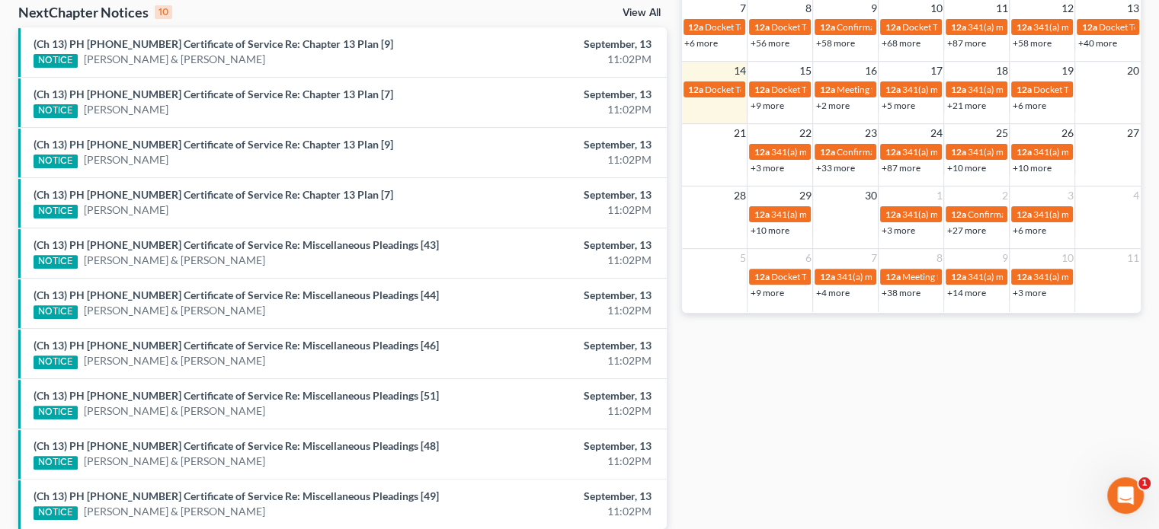
scroll to position [497, 0]
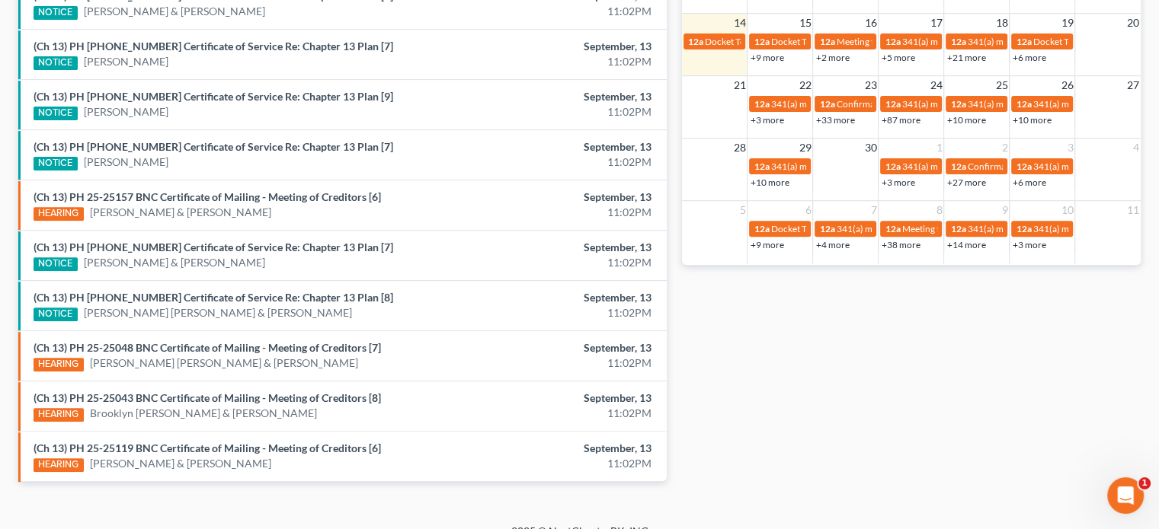
scroll to position [561, 0]
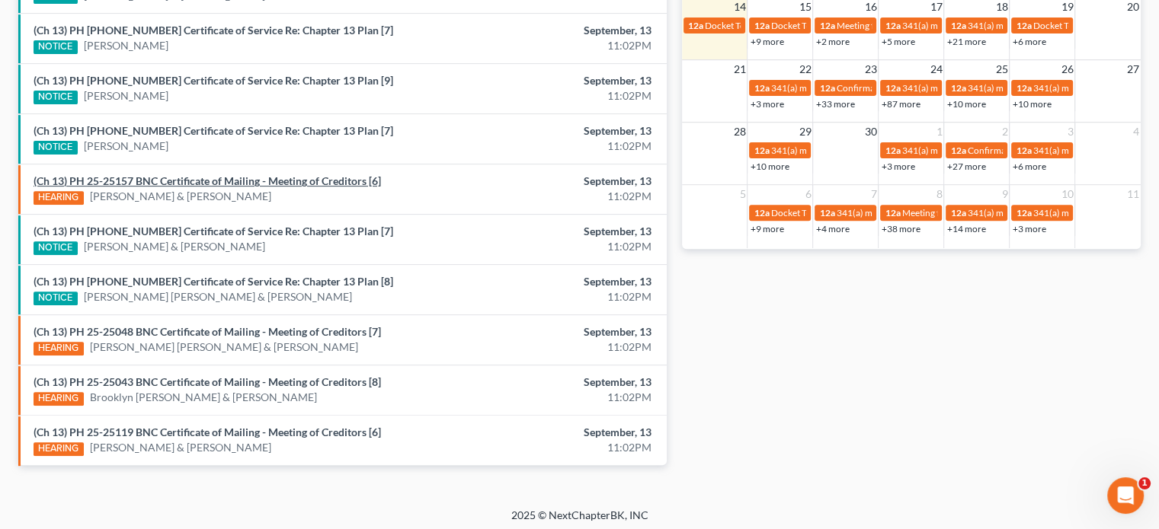
click at [226, 178] on link "(Ch 13) PH 25-25157 BNC Certificate of Mailing - Meeting of Creditors [6]" at bounding box center [207, 180] width 347 height 13
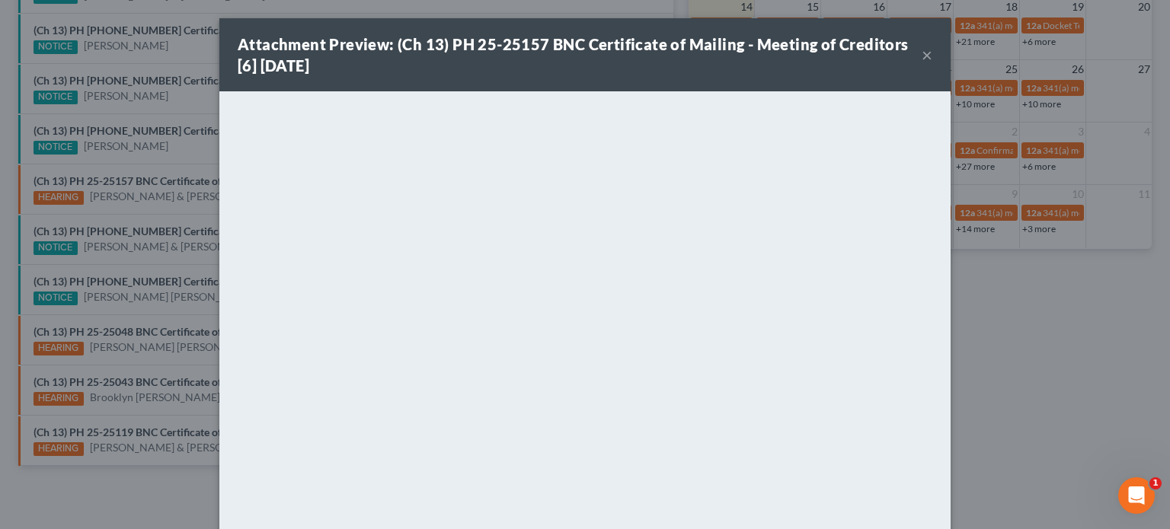
click at [171, 331] on div "Attachment Preview: (Ch 13) PH 25-25157 BNC Certificate of Mailing - Meeting of…" at bounding box center [585, 264] width 1170 height 529
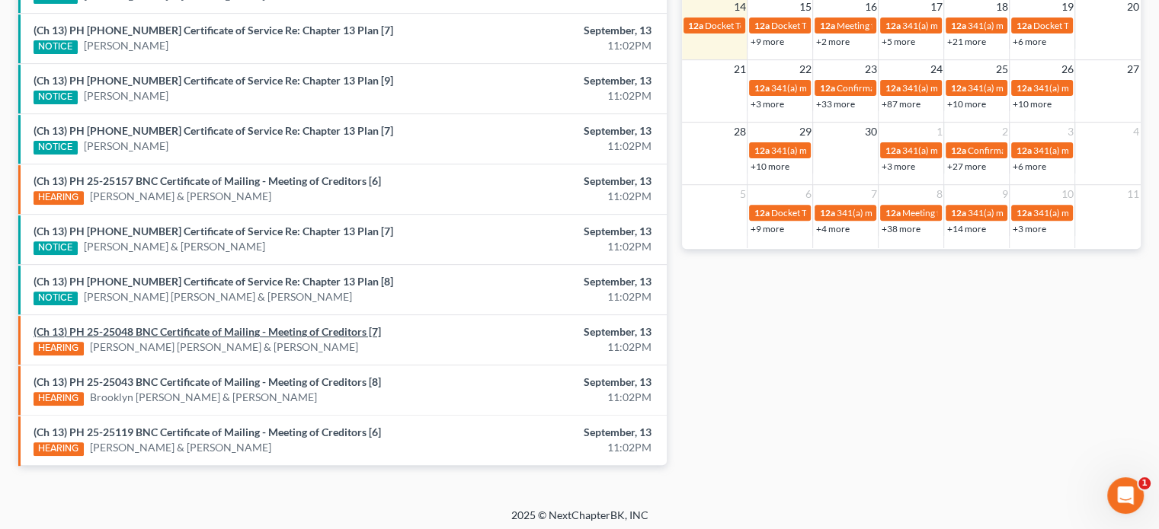
click at [171, 331] on link "(Ch 13) PH 25-25048 BNC Certificate of Mailing - Meeting of Creditors [7]" at bounding box center [207, 331] width 347 height 13
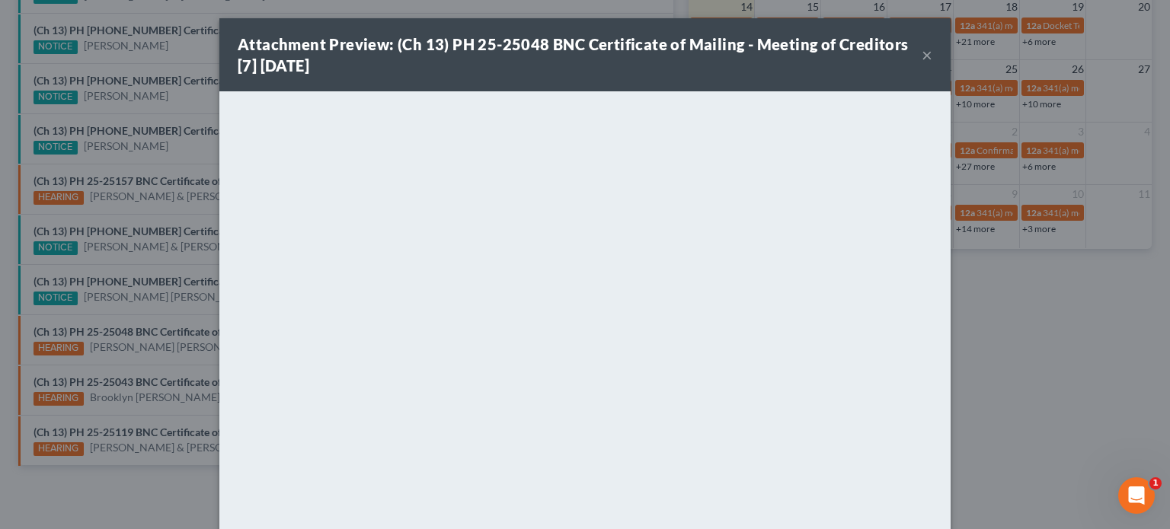
click at [175, 374] on div "Attachment Preview: (Ch 13) PH 25-25048 BNC Certificate of Mailing - Meeting of…" at bounding box center [585, 264] width 1170 height 529
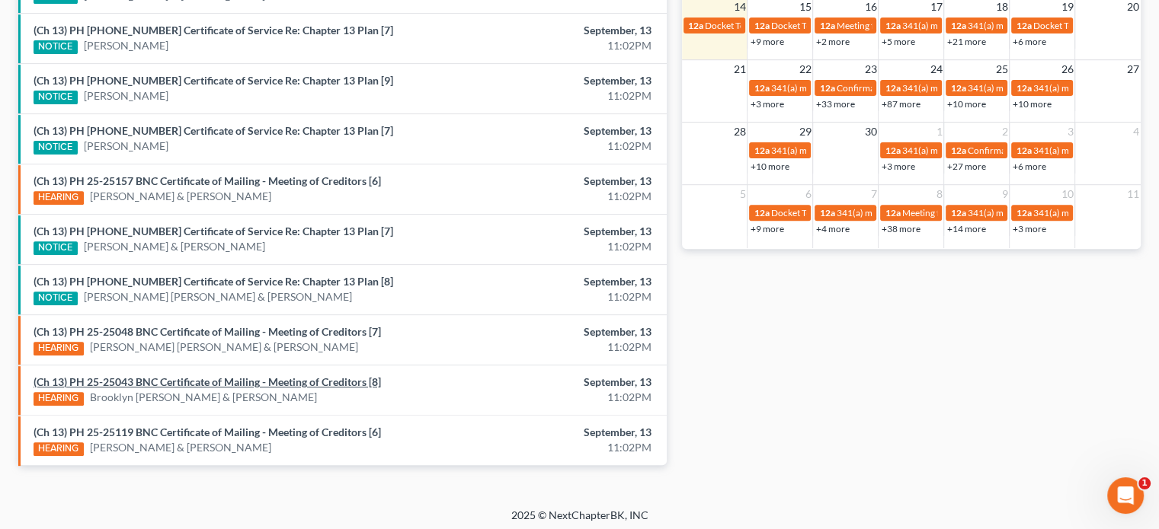
click at [175, 376] on link "(Ch 13) PH 25-25043 BNC Certificate of Mailing - Meeting of Creditors [8]" at bounding box center [207, 382] width 347 height 13
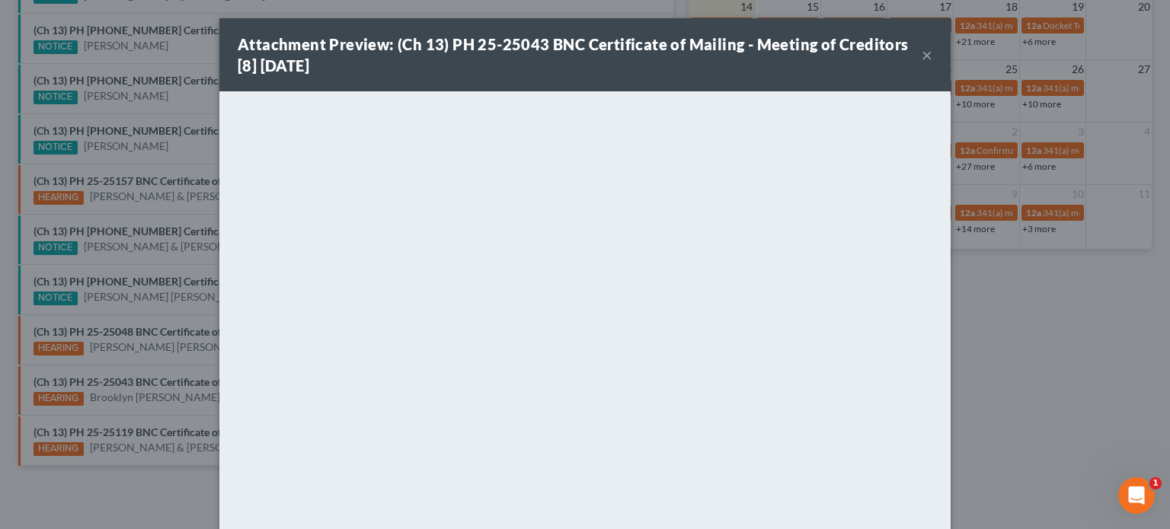
click at [170, 412] on div "Attachment Preview: (Ch 13) PH 25-25043 BNC Certificate of Mailing - Meeting of…" at bounding box center [585, 264] width 1170 height 529
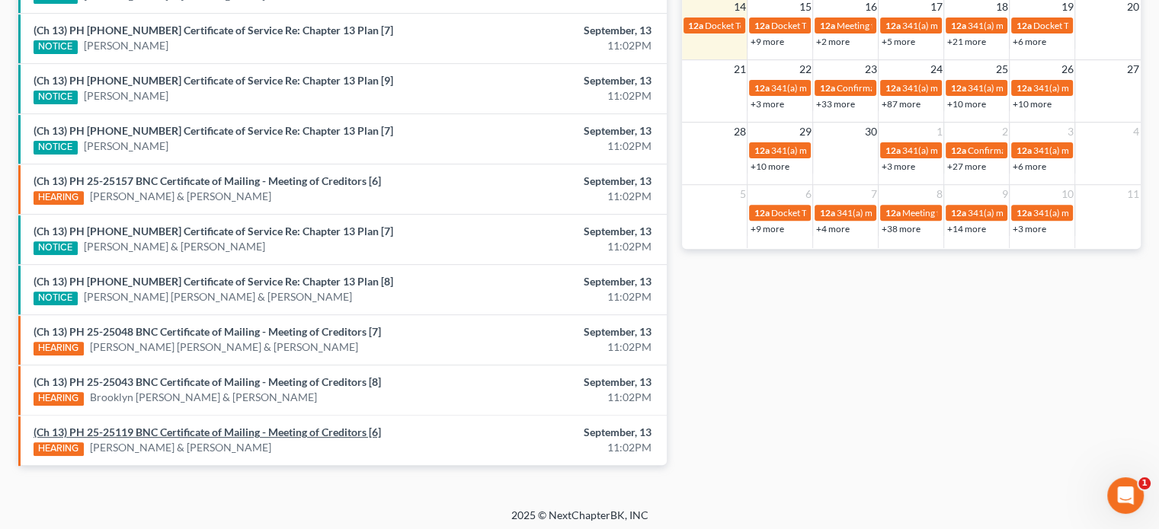
click at [175, 426] on link "(Ch 13) PH 25-25119 BNC Certificate of Mailing - Meeting of Creditors [6]" at bounding box center [207, 432] width 347 height 13
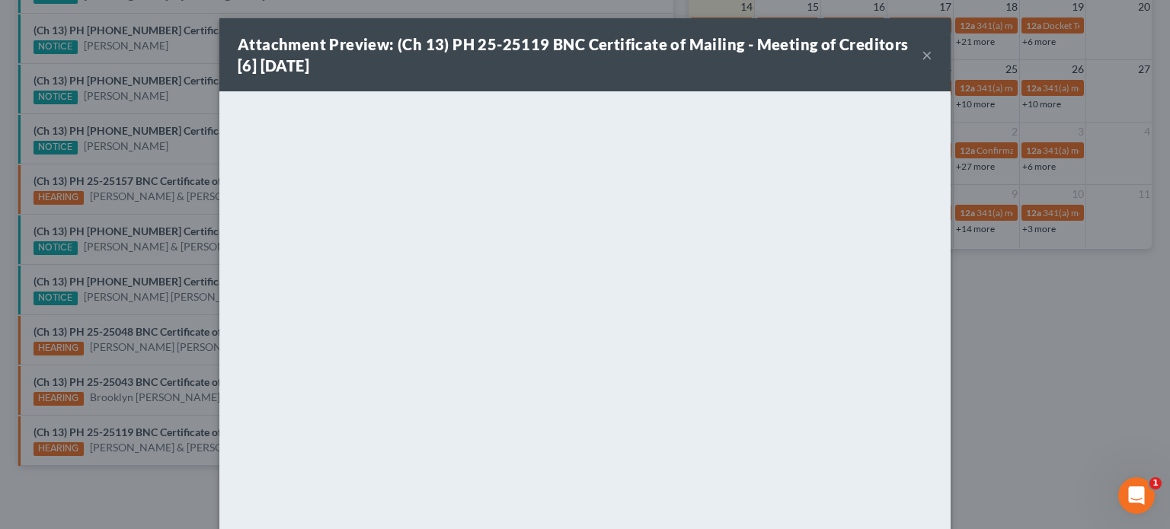
click at [183, 402] on div "Attachment Preview: (Ch 13) PH 25-25119 BNC Certificate of Mailing - Meeting of…" at bounding box center [585, 264] width 1170 height 529
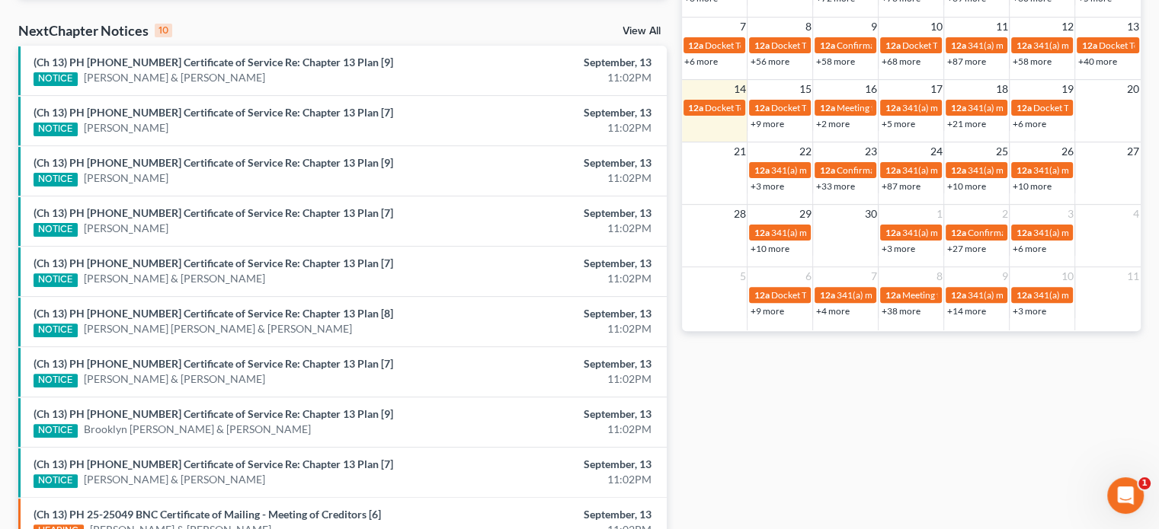
scroll to position [561, 0]
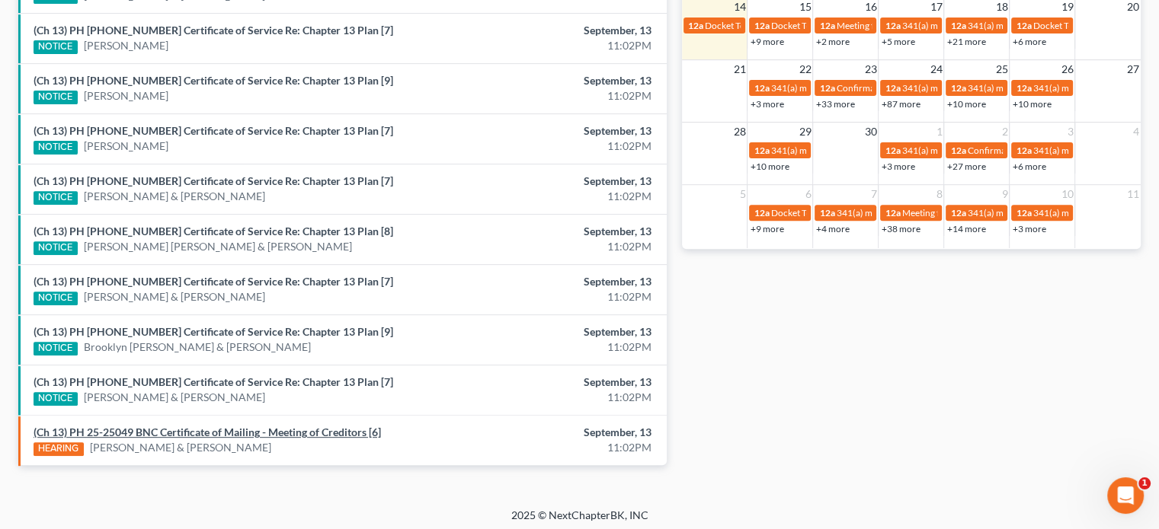
click at [143, 426] on link "(Ch 13) PH 25-25049 BNC Certificate of Mailing - Meeting of Creditors [6]" at bounding box center [207, 432] width 347 height 13
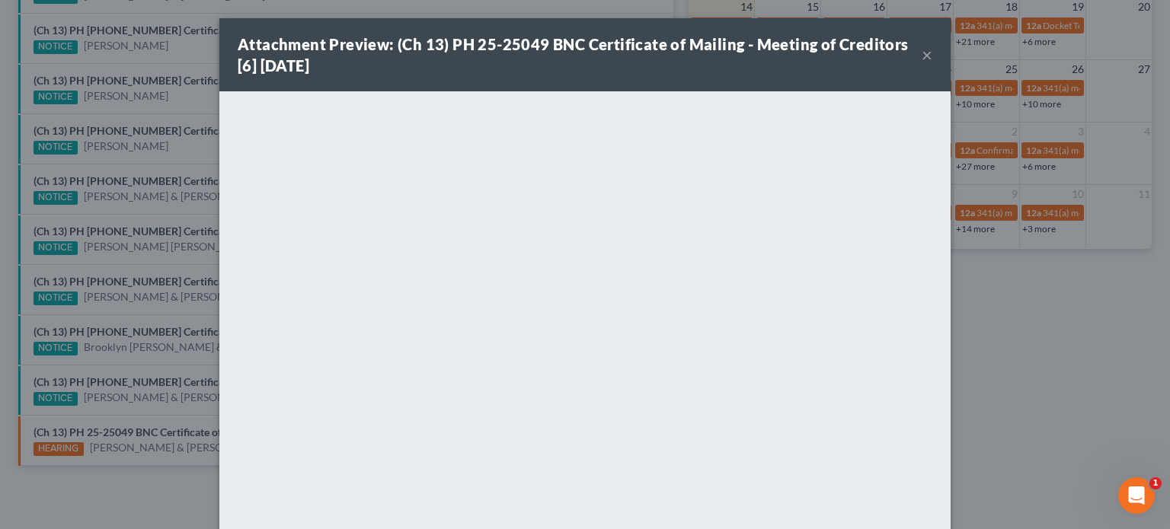
click at [922, 59] on button "×" at bounding box center [927, 55] width 11 height 18
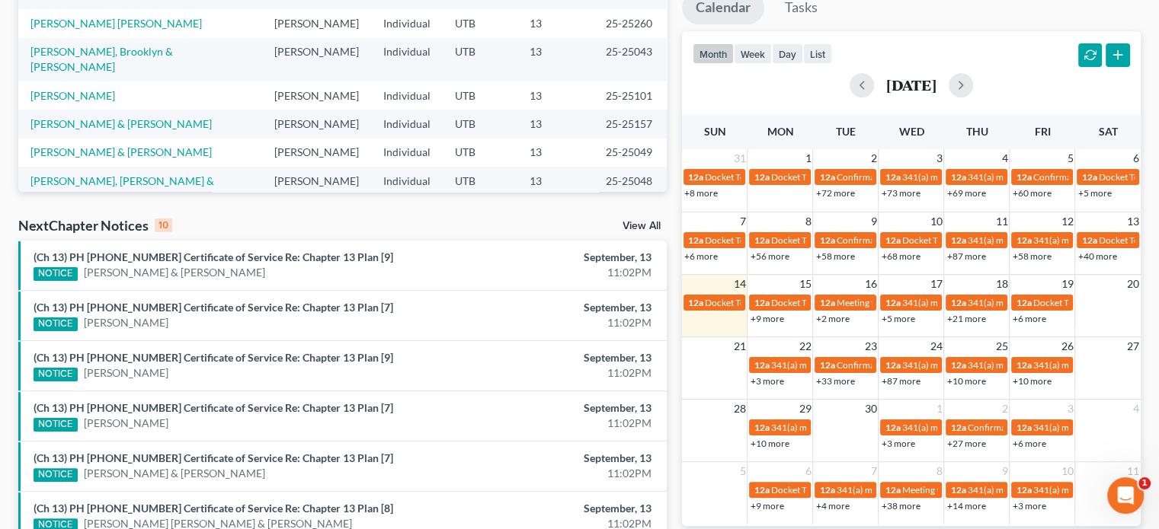
scroll to position [283, 0]
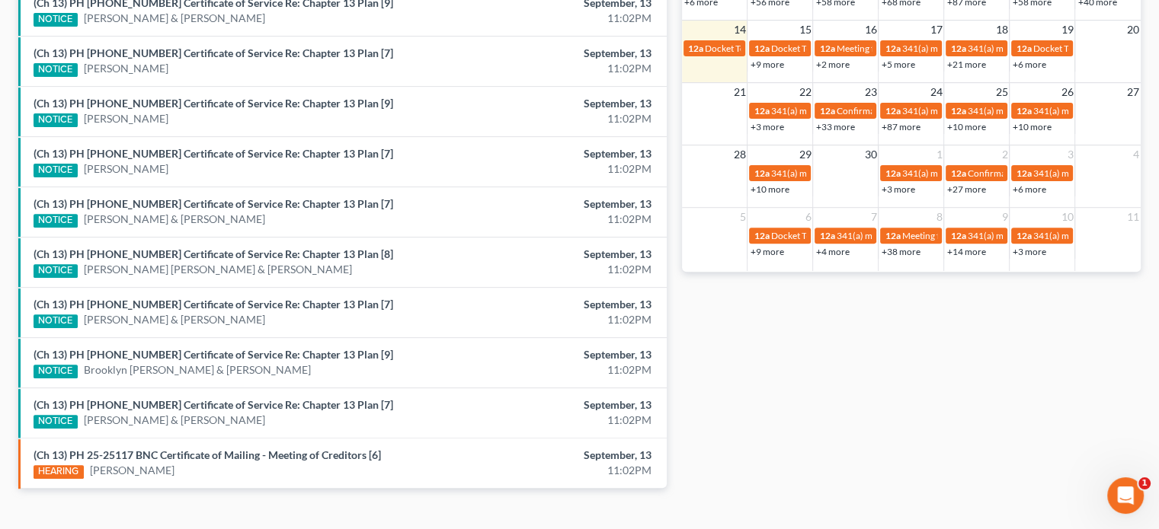
scroll to position [539, 0]
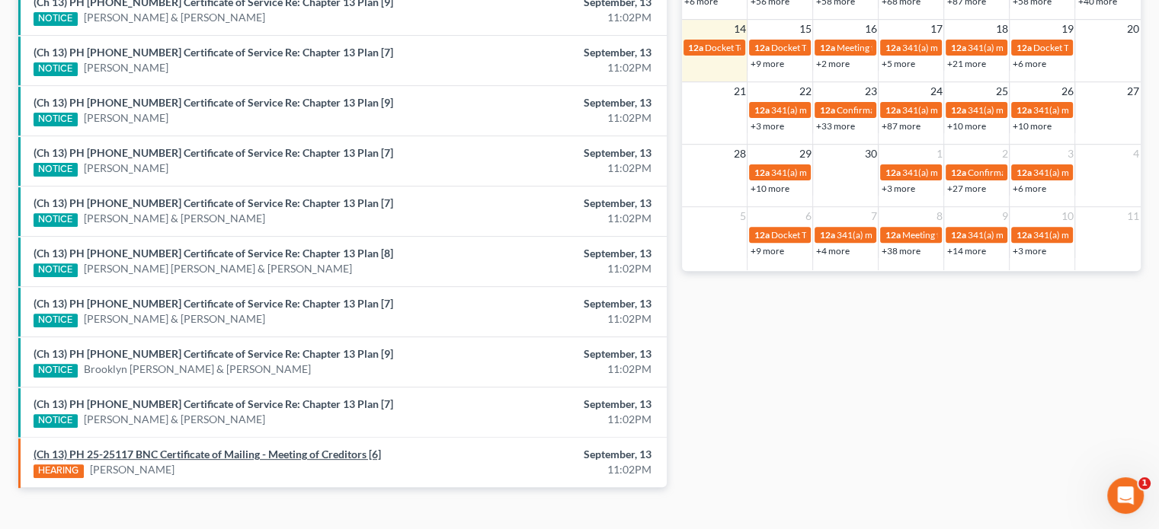
click at [236, 448] on link "(Ch 13) PH 25-25117 BNC Certificate of Mailing - Meeting of Creditors [6]" at bounding box center [207, 454] width 347 height 13
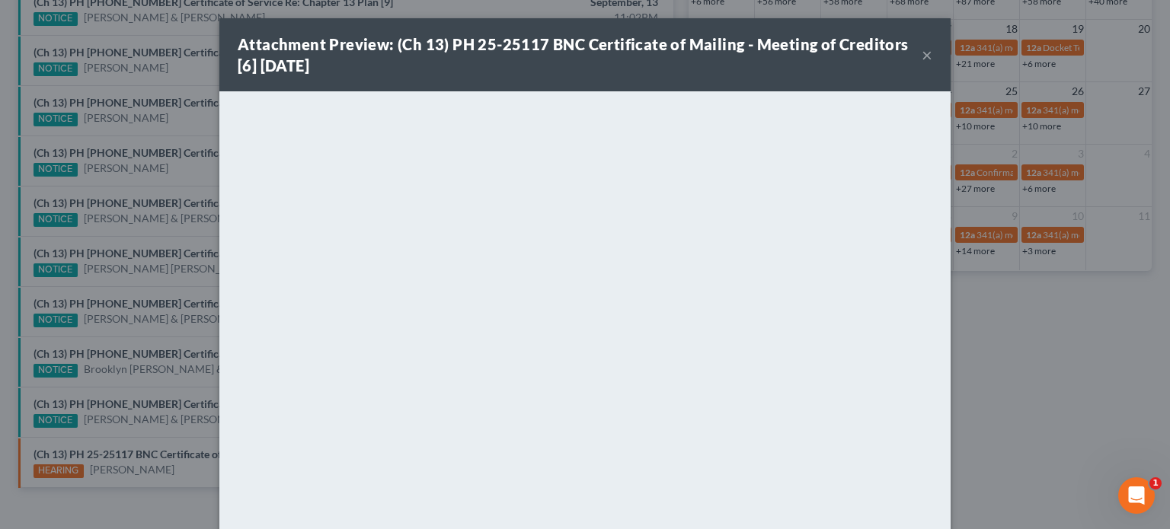
click at [148, 453] on div "Attachment Preview: (Ch 13) PH 25-25117 BNC Certificate of Mailing - Meeting of…" at bounding box center [585, 264] width 1170 height 529
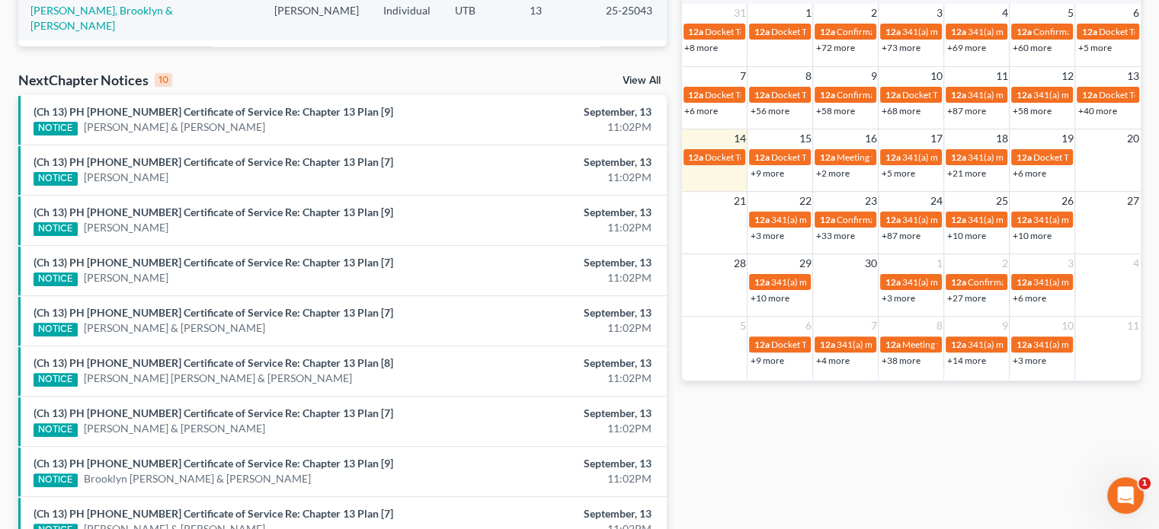
scroll to position [561, 0]
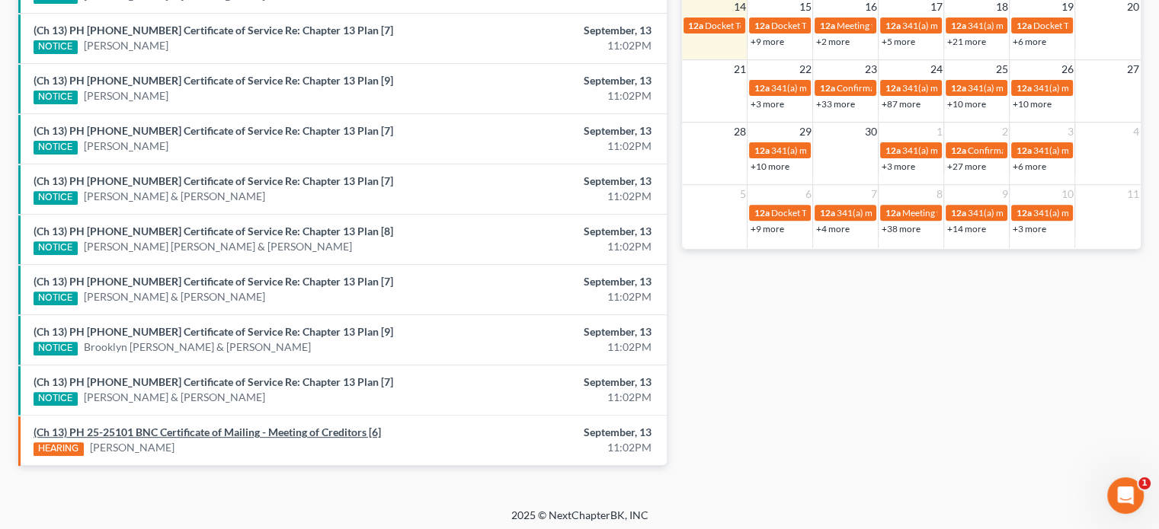
click at [212, 429] on link "(Ch 13) PH 25-25101 BNC Certificate of Mailing - Meeting of Creditors [6]" at bounding box center [207, 432] width 347 height 13
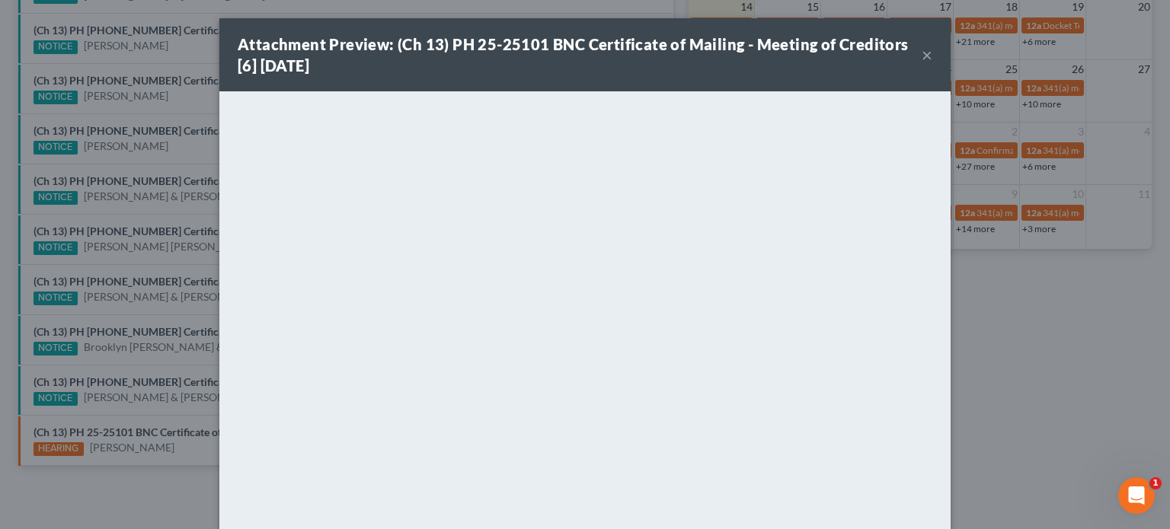
click at [180, 446] on div "Attachment Preview: (Ch 13) PH 25-25101 BNC Certificate of Mailing - Meeting of…" at bounding box center [585, 264] width 1170 height 529
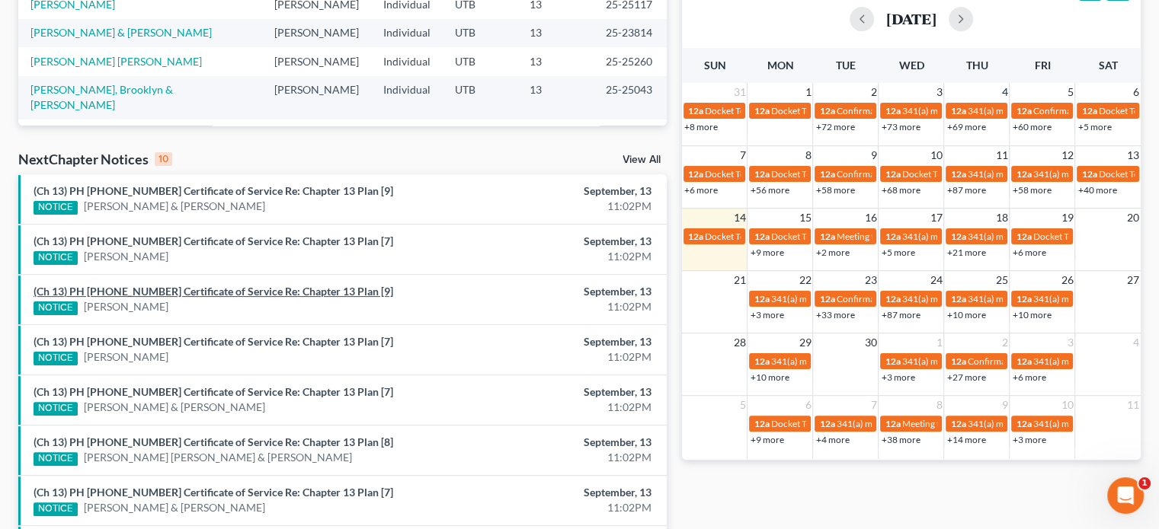
scroll to position [561, 0]
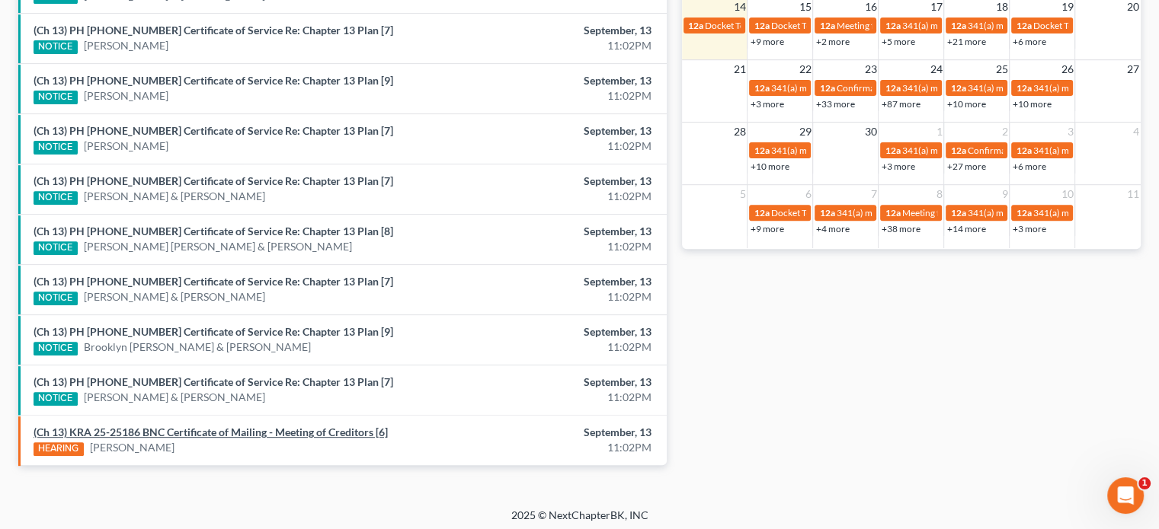
click at [198, 428] on link "(Ch 13) KRA 25-25186 BNC Certificate of Mailing - Meeting of Creditors [6]" at bounding box center [211, 432] width 354 height 13
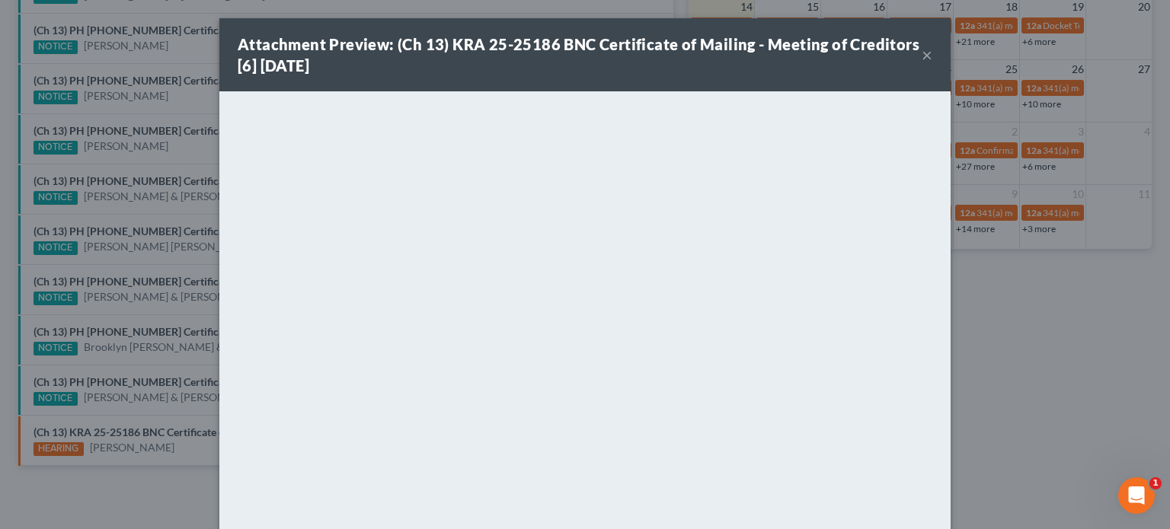
click at [922, 55] on button "×" at bounding box center [927, 55] width 11 height 18
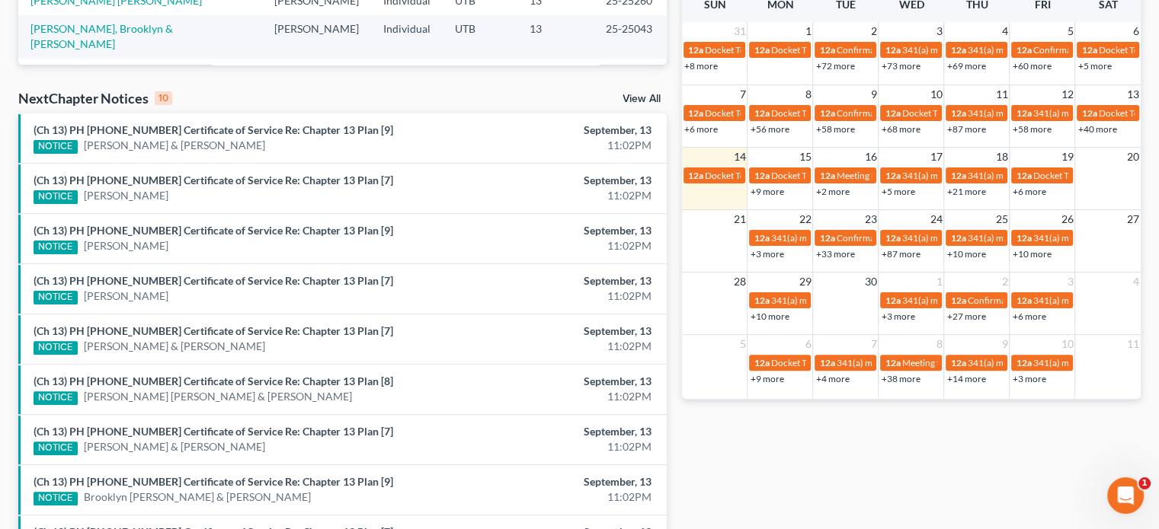
scroll to position [561, 0]
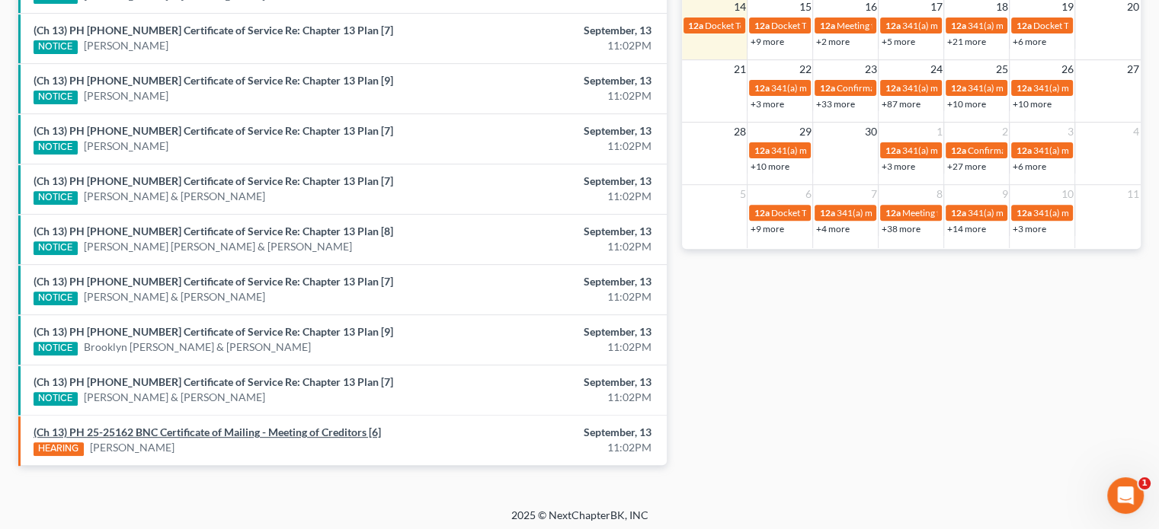
click at [236, 429] on link "(Ch 13) PH 25-25162 BNC Certificate of Mailing - Meeting of Creditors [6]" at bounding box center [207, 432] width 347 height 13
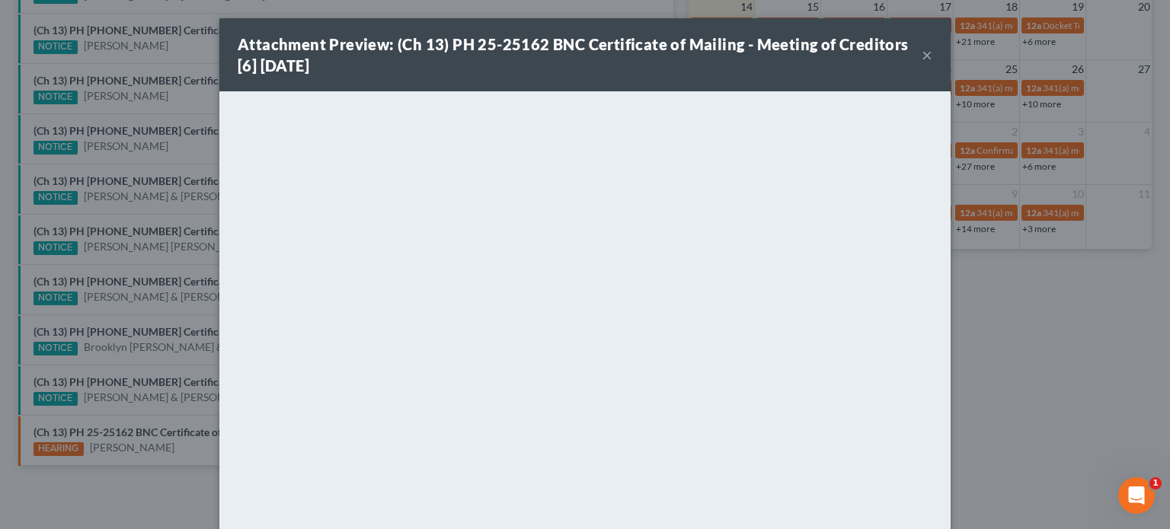
click at [163, 441] on div "Attachment Preview: (Ch 13) PH 25-25162 BNC Certificate of Mailing - Meeting of…" at bounding box center [585, 264] width 1170 height 529
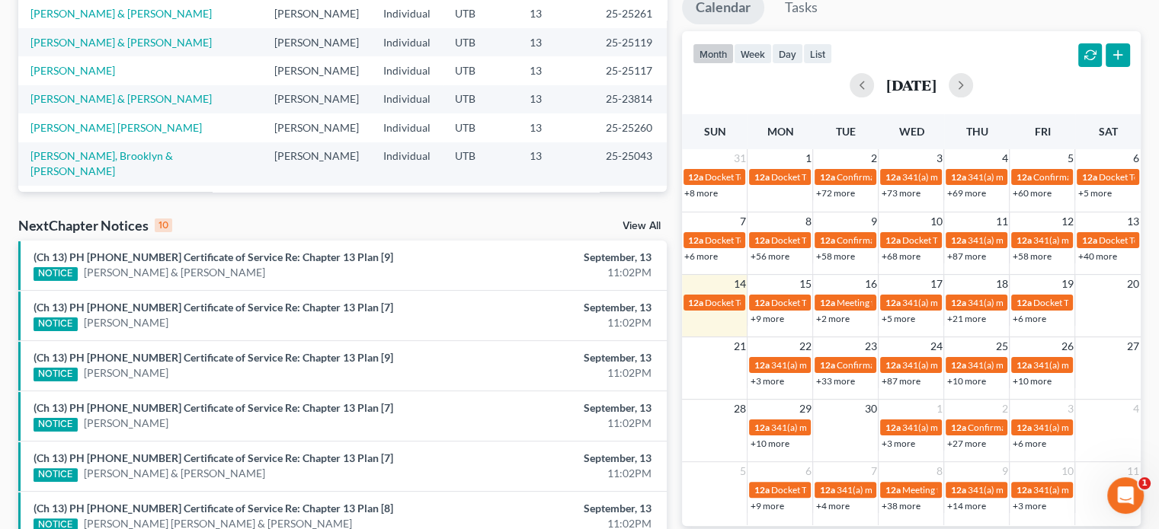
scroll to position [283, 0]
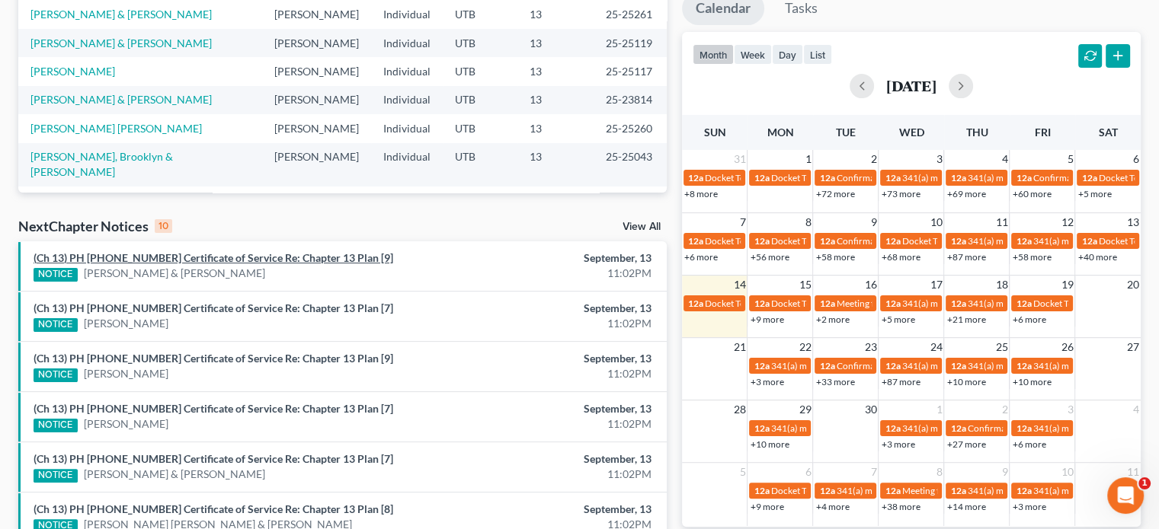
click at [211, 254] on link "(Ch 13) PH 25-25261 Certificate of Service Re: Chapter 13 Plan [9]" at bounding box center [214, 257] width 360 height 13
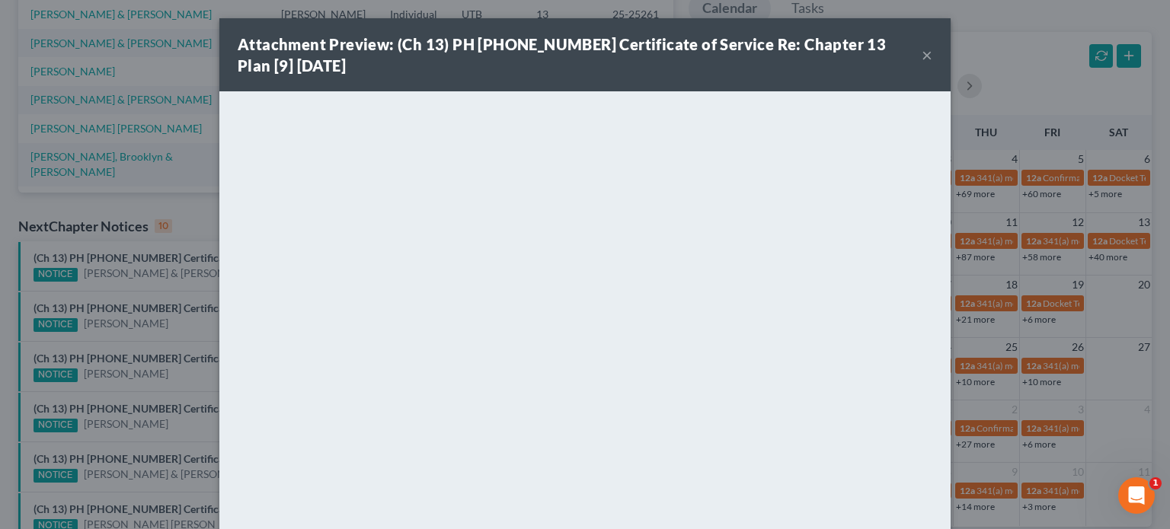
click at [181, 287] on div "Attachment Preview: (Ch 13) PH 25-25261 Certificate of Service Re: Chapter 13 P…" at bounding box center [585, 264] width 1170 height 529
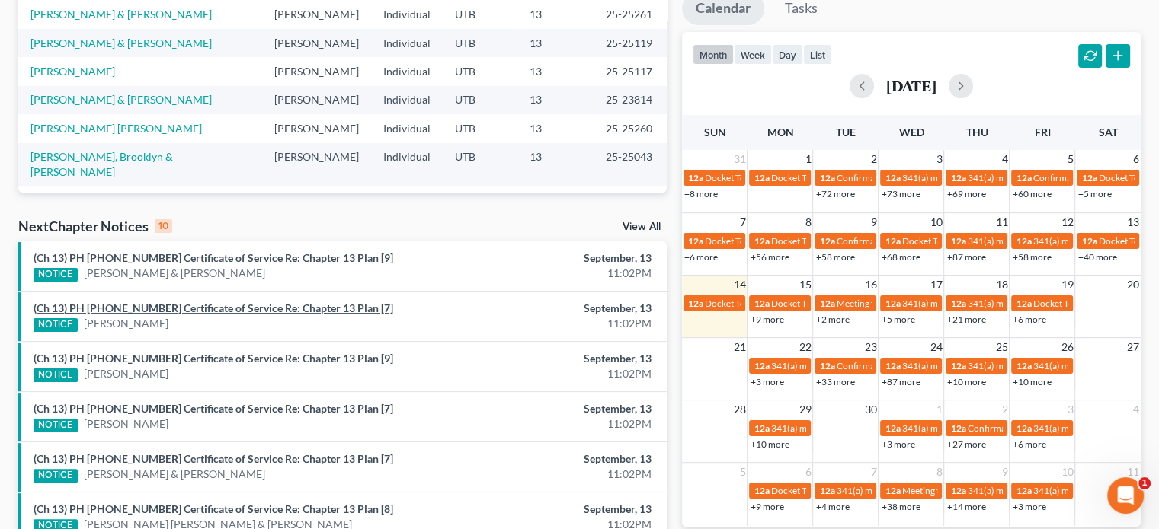
click at [177, 312] on link "(Ch 13) PH 25-25259 Certificate of Service Re: Chapter 13 Plan [7]" at bounding box center [214, 308] width 360 height 13
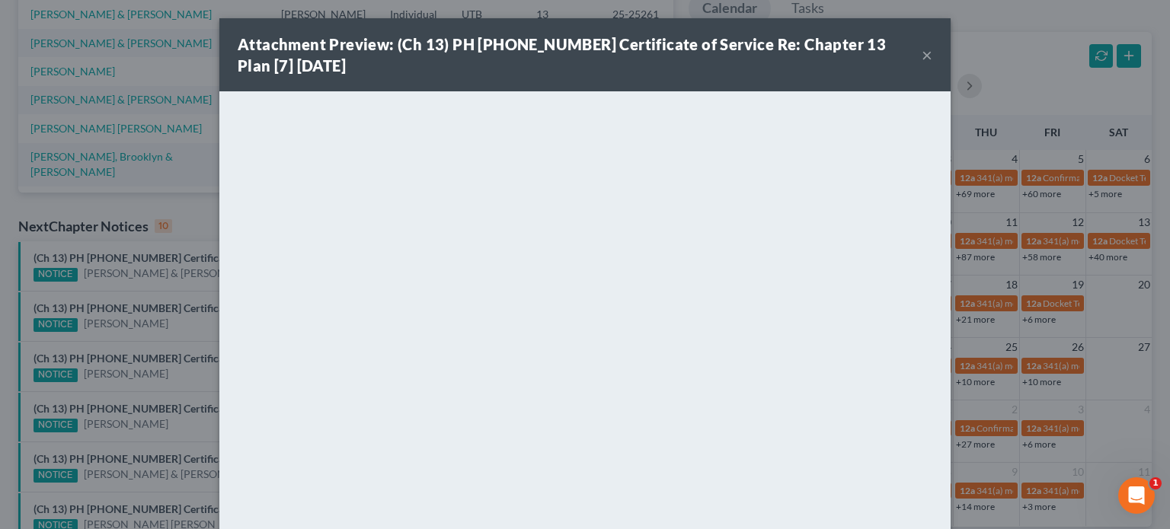
click at [174, 294] on div "Attachment Preview: (Ch 13) PH 25-25259 Certificate of Service Re: Chapter 13 P…" at bounding box center [585, 264] width 1170 height 529
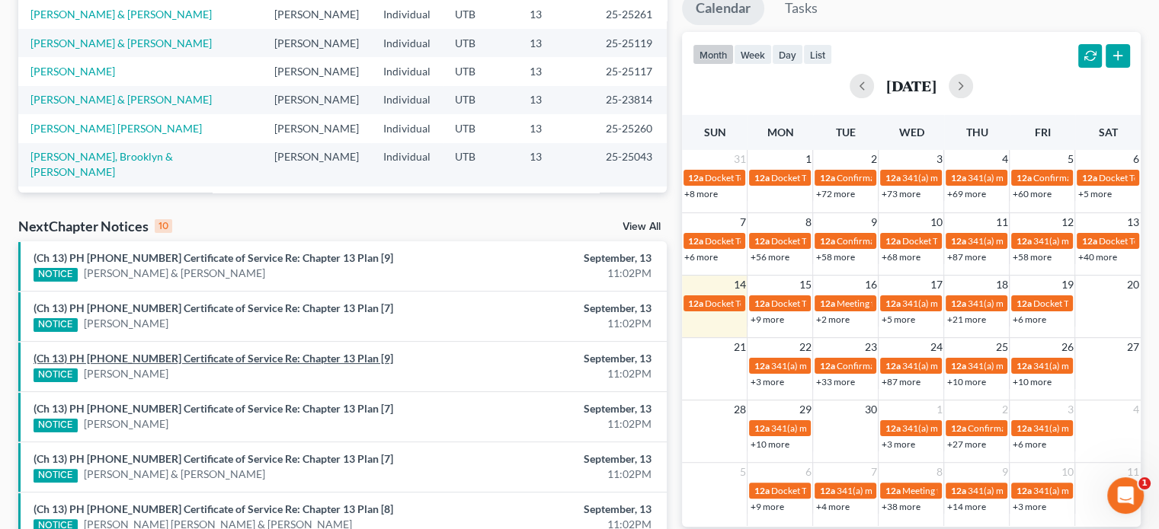
click at [197, 359] on link "(Ch 13) PH 25-25231 Certificate of Service Re: Chapter 13 Plan [9]" at bounding box center [214, 358] width 360 height 13
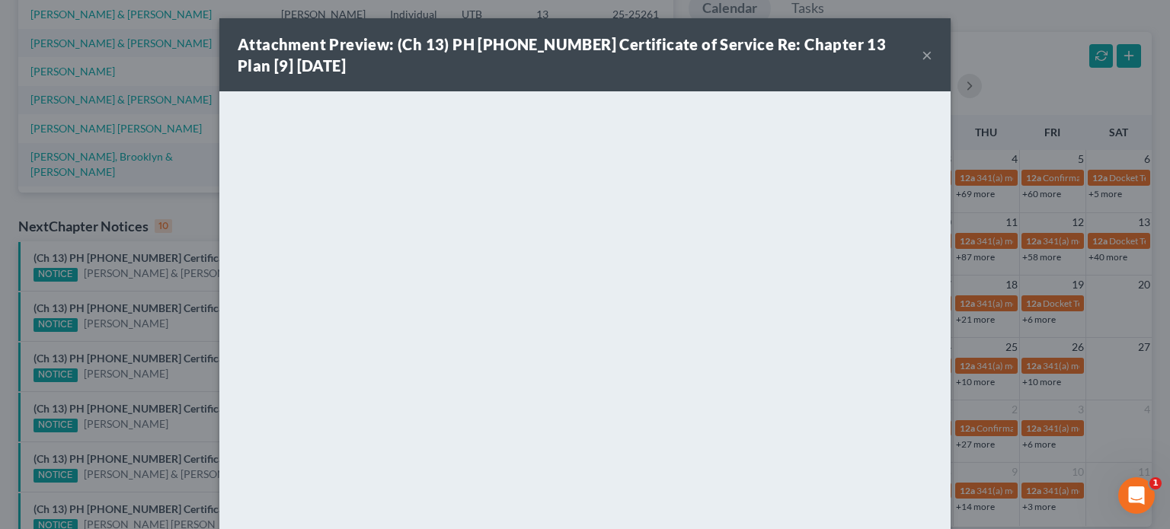
click at [182, 330] on div "Attachment Preview: (Ch 13) PH 25-25231 Certificate of Service Re: Chapter 13 P…" at bounding box center [585, 264] width 1170 height 529
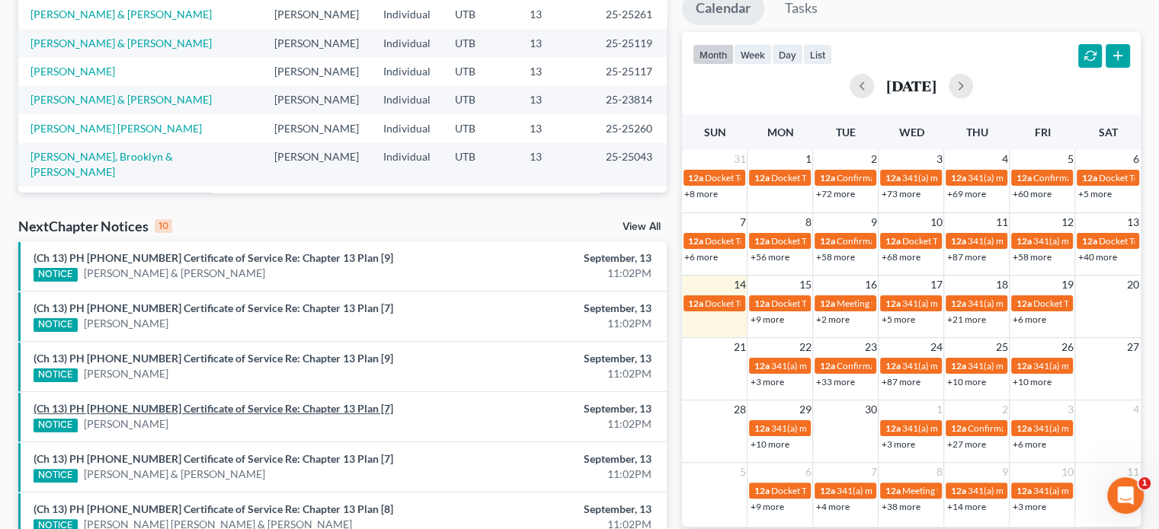
click at [184, 405] on link "(Ch 13) PH 25-25260 Certificate of Service Re: Chapter 13 Plan [7]" at bounding box center [214, 408] width 360 height 13
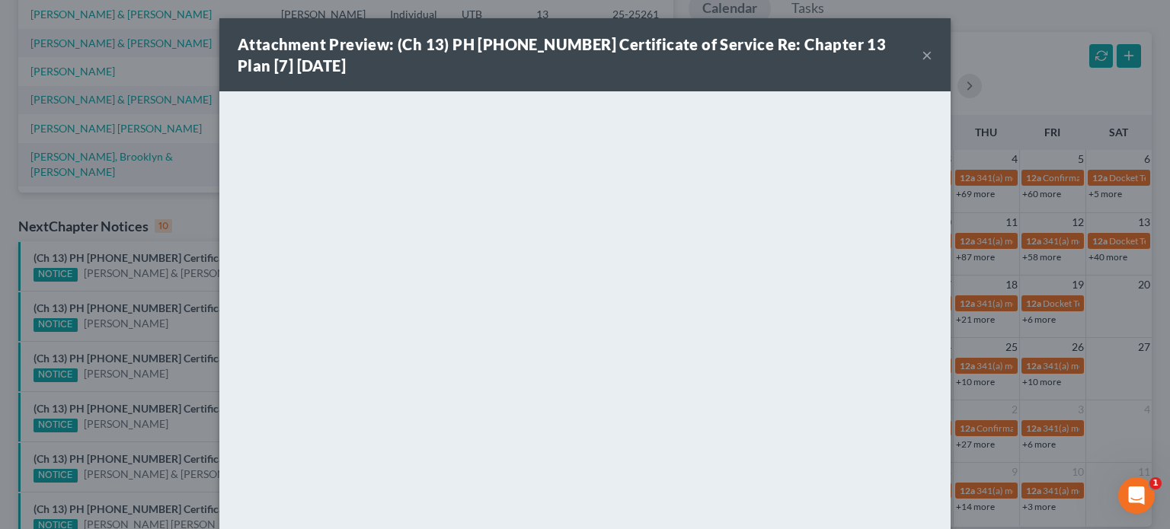
click at [186, 334] on div "Attachment Preview: (Ch 13) PH 25-25260 Certificate of Service Re: Chapter 13 P…" at bounding box center [585, 264] width 1170 height 529
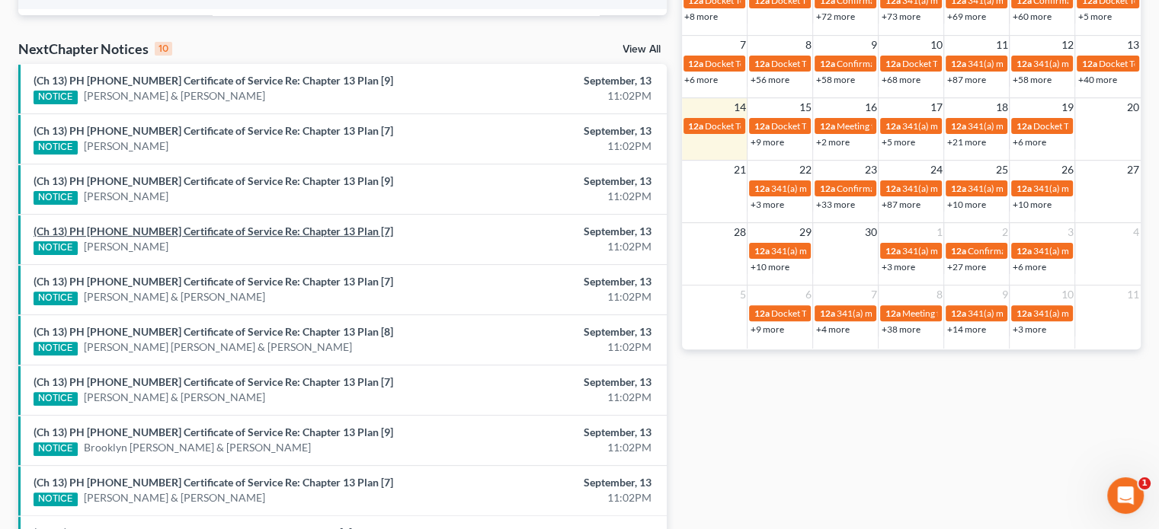
scroll to position [469, 0]
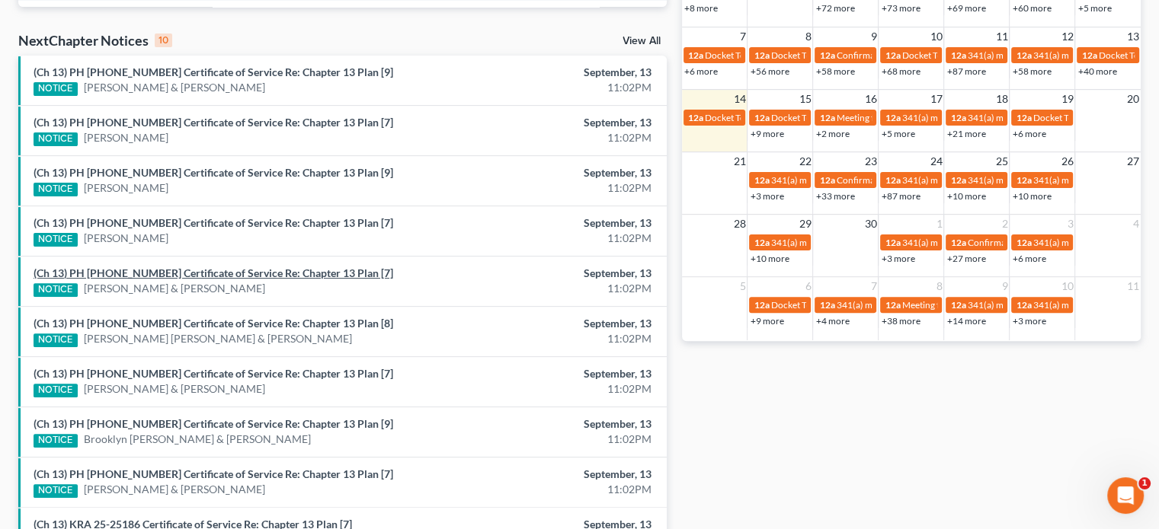
click at [186, 267] on link "(Ch 13) PH 25-25157 Certificate of Service Re: Chapter 13 Plan [7]" at bounding box center [214, 273] width 360 height 13
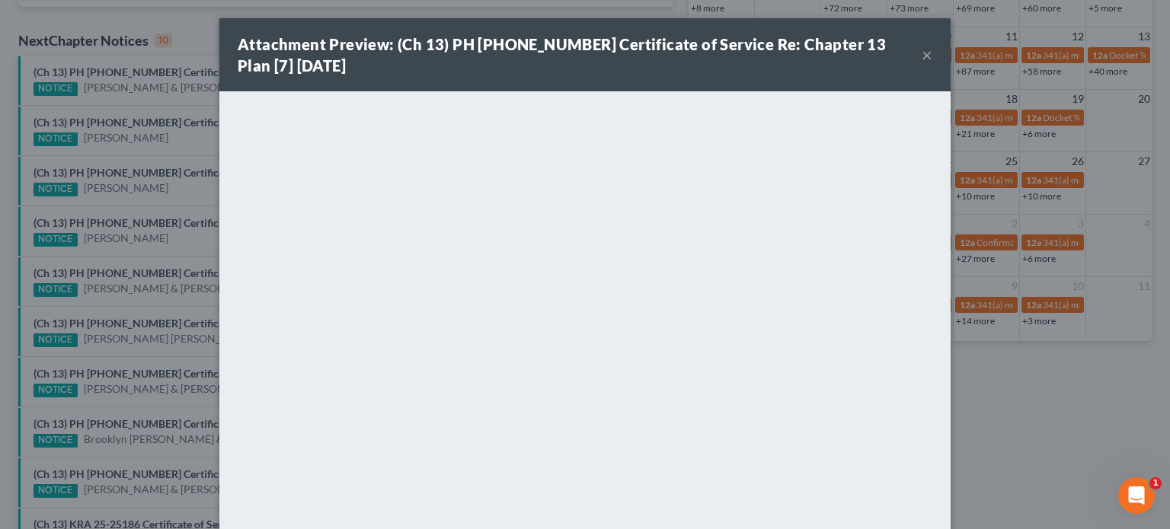
click at [194, 300] on div "Attachment Preview: (Ch 13) PH 25-25157 Certificate of Service Re: Chapter 13 P…" at bounding box center [585, 264] width 1170 height 529
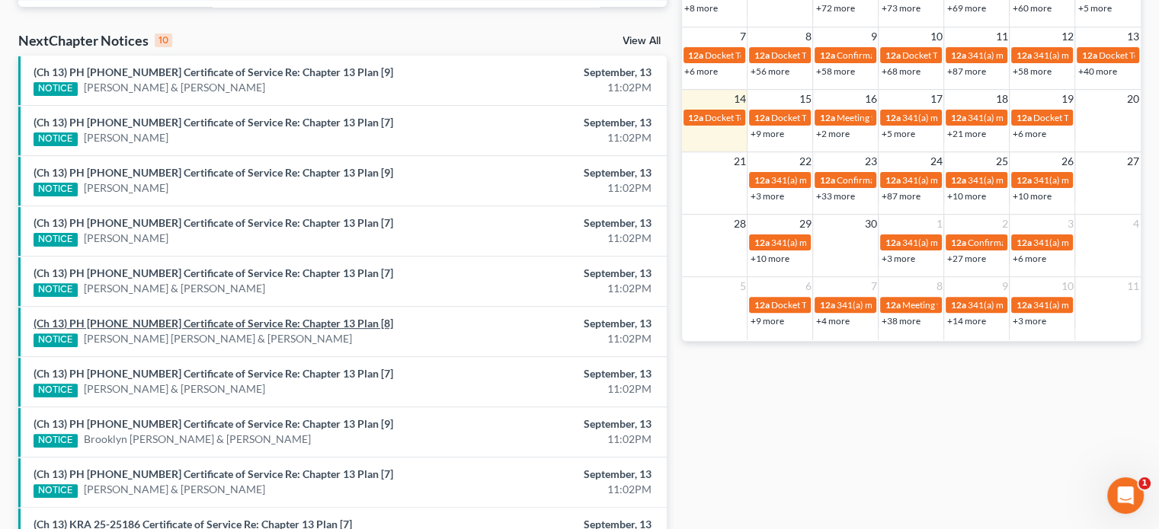
click at [206, 319] on link "(Ch 13) PH 25-25048 Certificate of Service Re: Chapter 13 Plan [8]" at bounding box center [214, 323] width 360 height 13
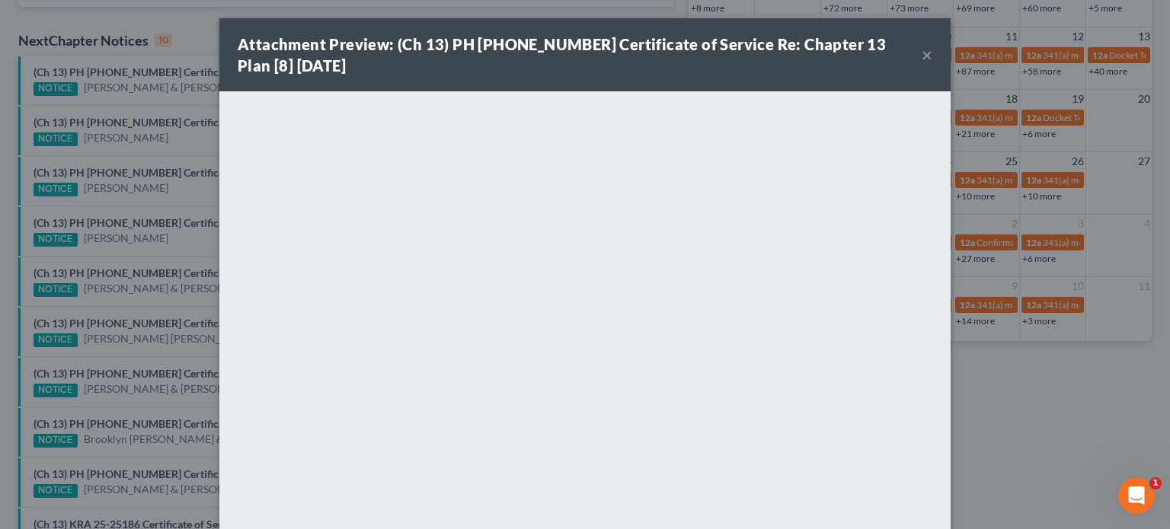
click at [188, 307] on div "Attachment Preview: (Ch 13) PH 25-25048 Certificate of Service Re: Chapter 13 P…" at bounding box center [585, 264] width 1170 height 529
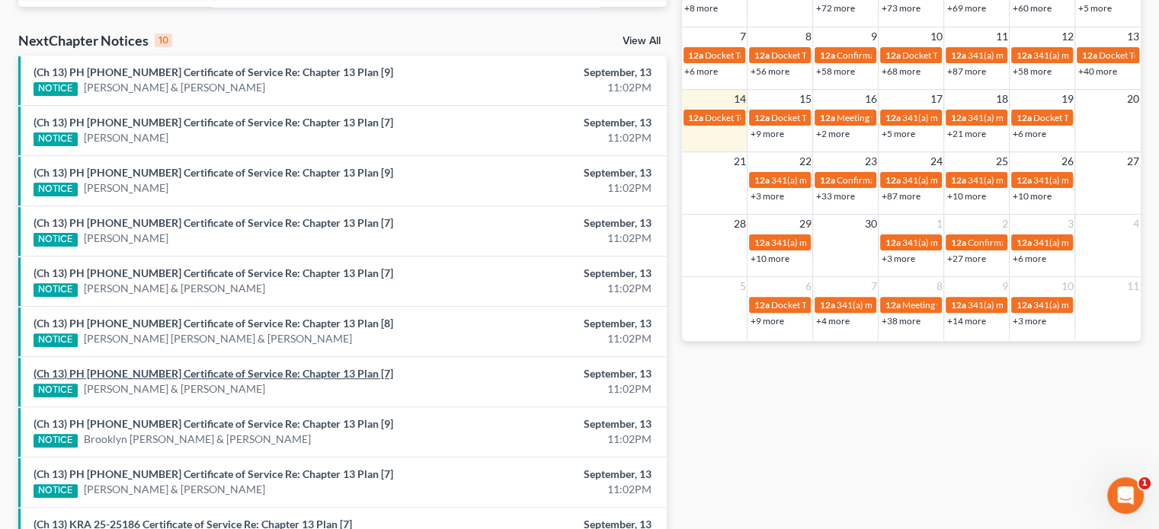
click at [174, 367] on link "(Ch 13) PH 25-25119 Certificate of Service Re: Chapter 13 Plan [7]" at bounding box center [214, 373] width 360 height 13
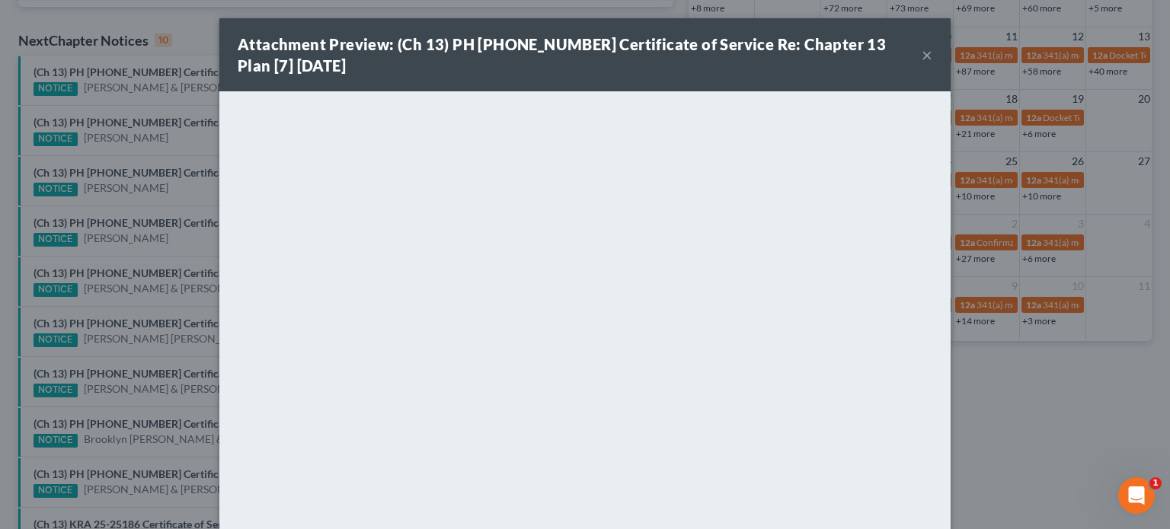
click at [925, 53] on button "×" at bounding box center [927, 55] width 11 height 18
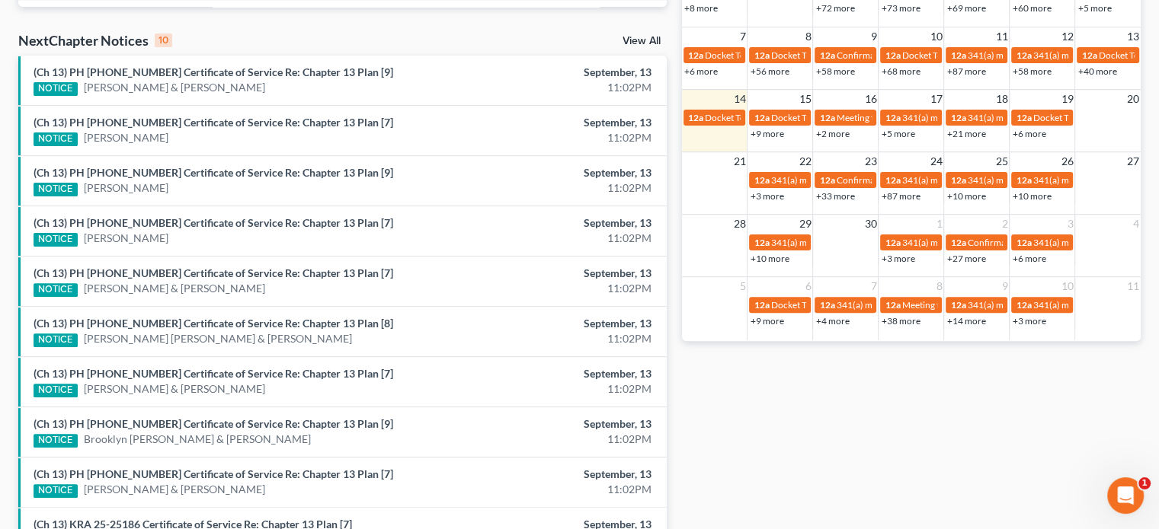
click at [287, 341] on div "NOTICE Jackson Frandsen & Whitney Frandsen" at bounding box center [237, 339] width 407 height 16
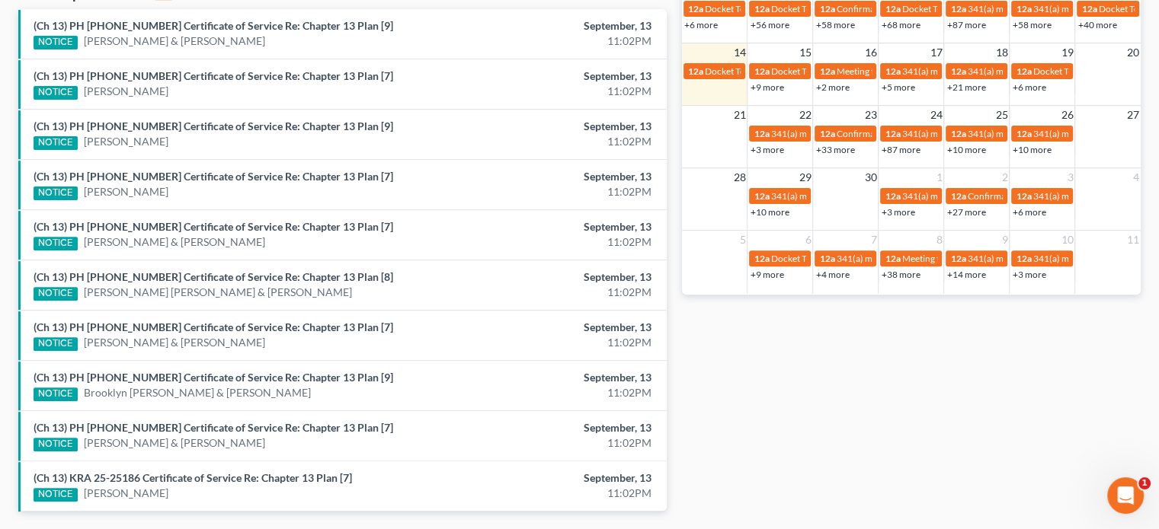
scroll to position [561, 0]
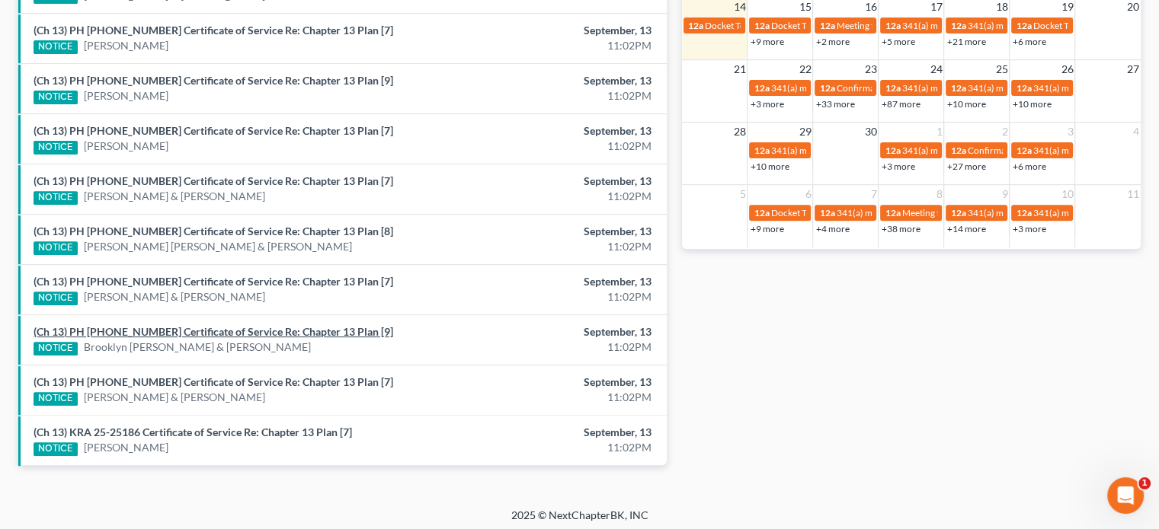
click at [252, 329] on link "(Ch 13) PH 25-25043 Certificate of Service Re: Chapter 13 Plan [9]" at bounding box center [214, 331] width 360 height 13
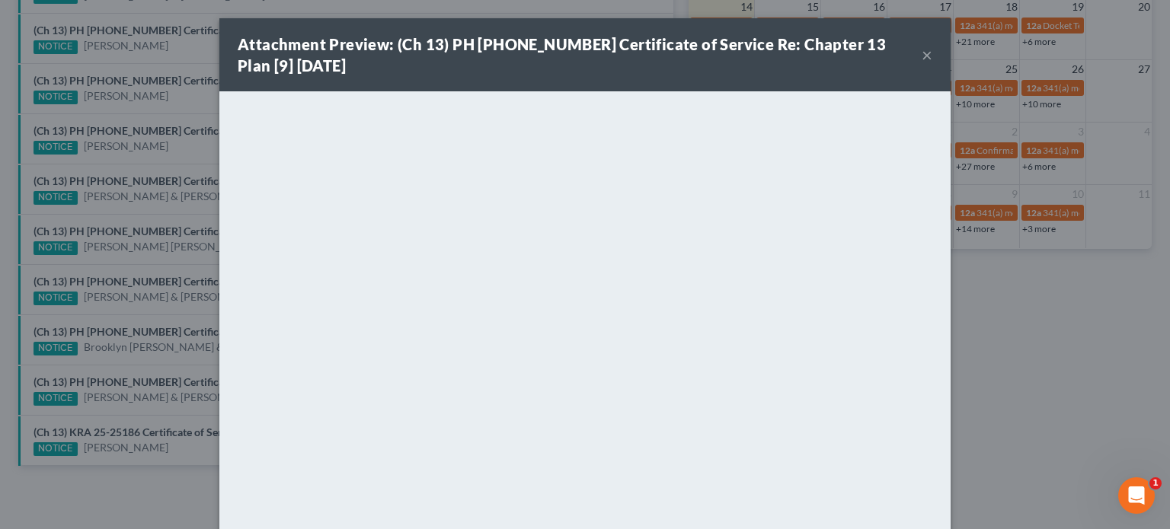
click at [922, 53] on button "×" at bounding box center [927, 55] width 11 height 18
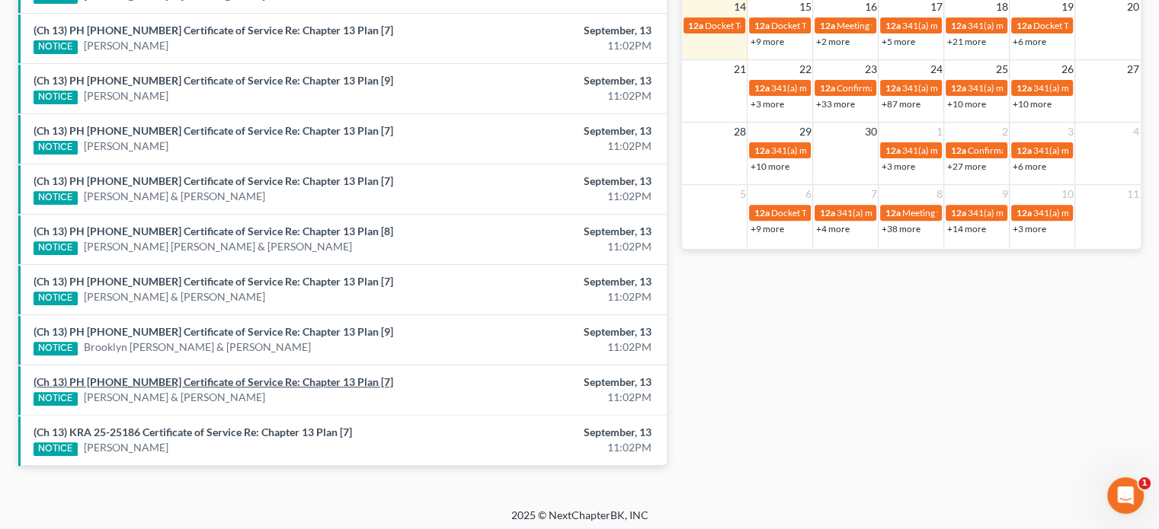
click at [225, 376] on link "(Ch 13) PH 25-25049 Certificate of Service Re: Chapter 13 Plan [7]" at bounding box center [214, 382] width 360 height 13
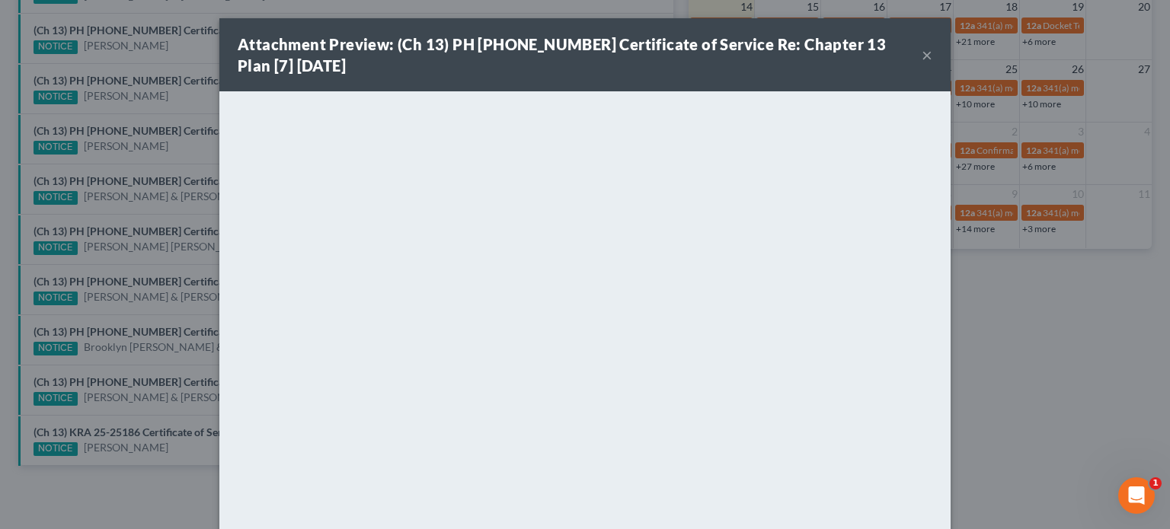
click at [148, 339] on div "Attachment Preview: (Ch 13) PH 25-25049 Certificate of Service Re: Chapter 13 P…" at bounding box center [585, 264] width 1170 height 529
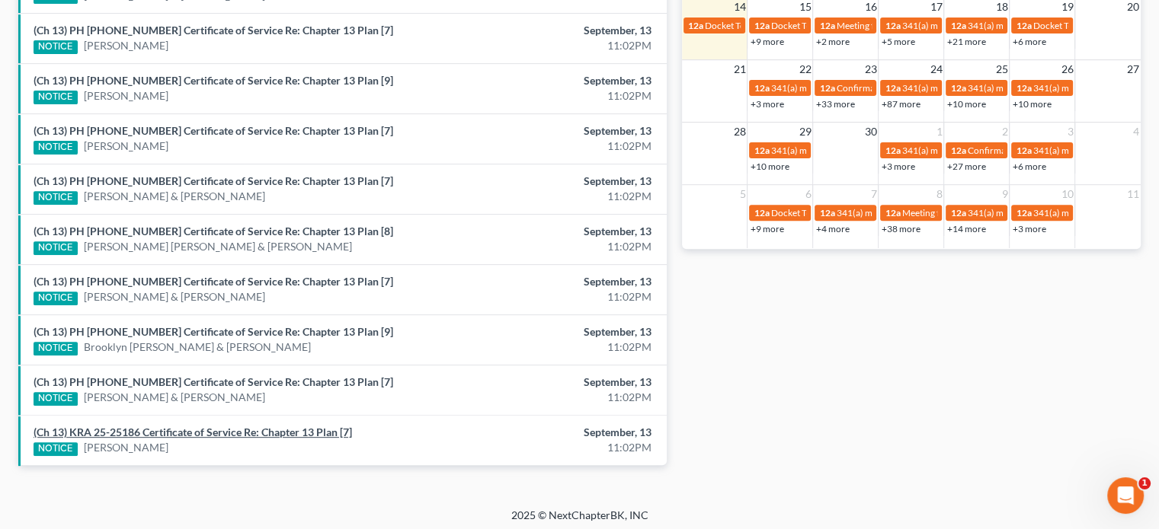
click at [141, 430] on link "(Ch 13) KRA 25-25186 Certificate of Service Re: Chapter 13 Plan [7]" at bounding box center [193, 432] width 318 height 13
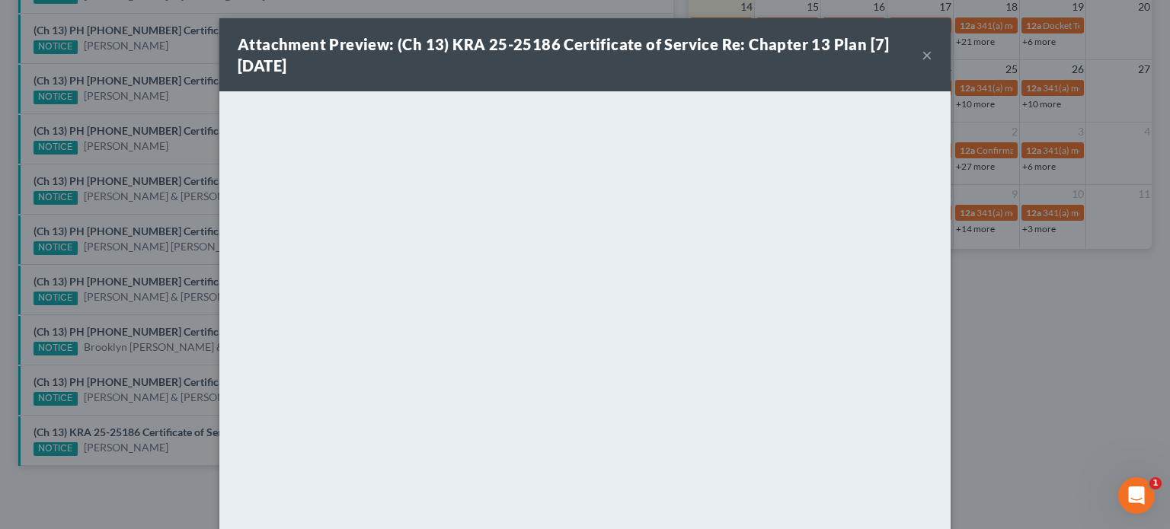
click at [922, 55] on button "×" at bounding box center [927, 55] width 11 height 18
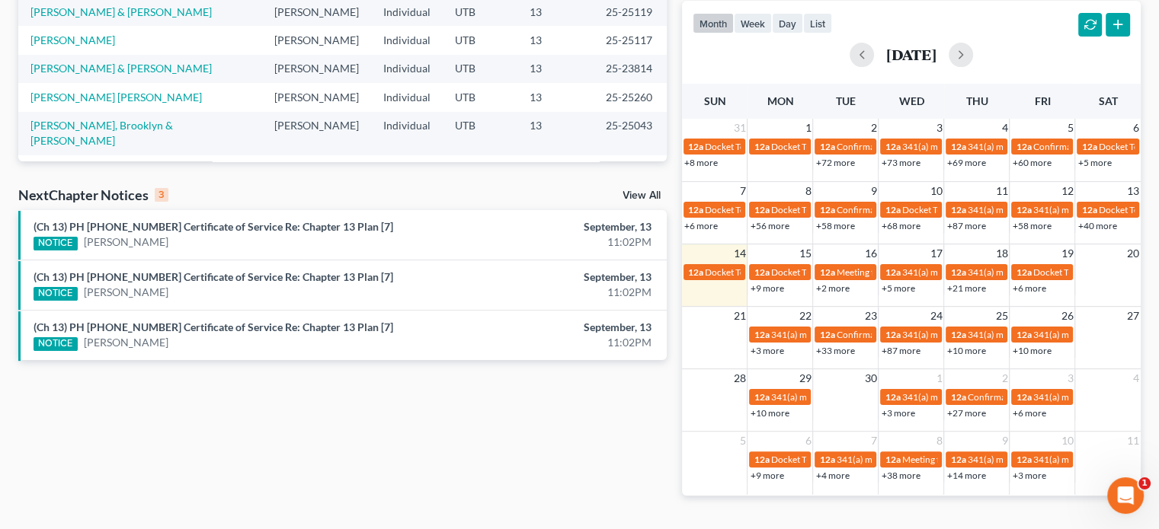
scroll to position [350, 0]
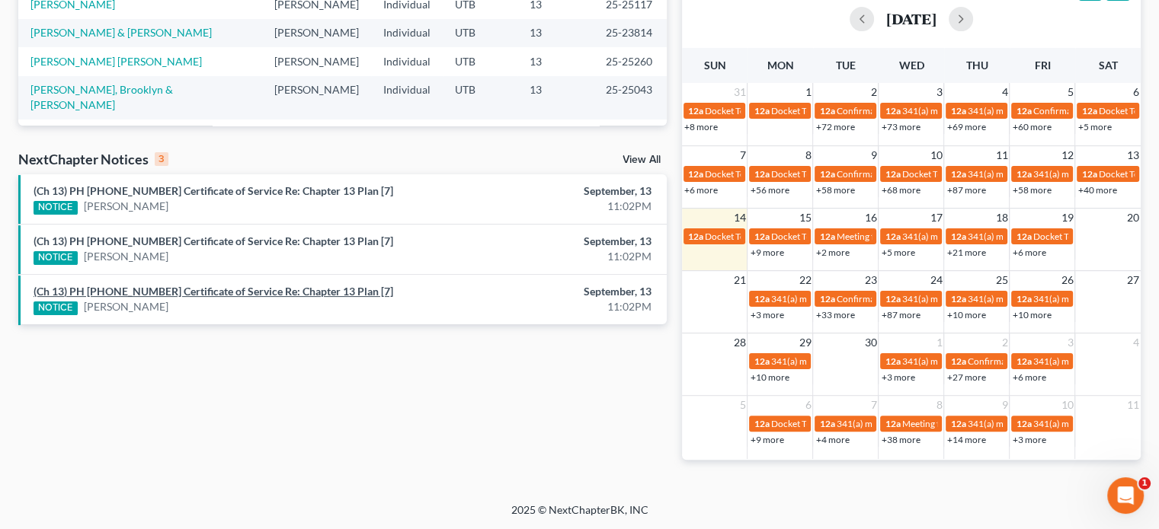
click at [225, 292] on link "(Ch 13) PH 25-25162 Certificate of Service Re: Chapter 13 Plan [7]" at bounding box center [214, 291] width 360 height 13
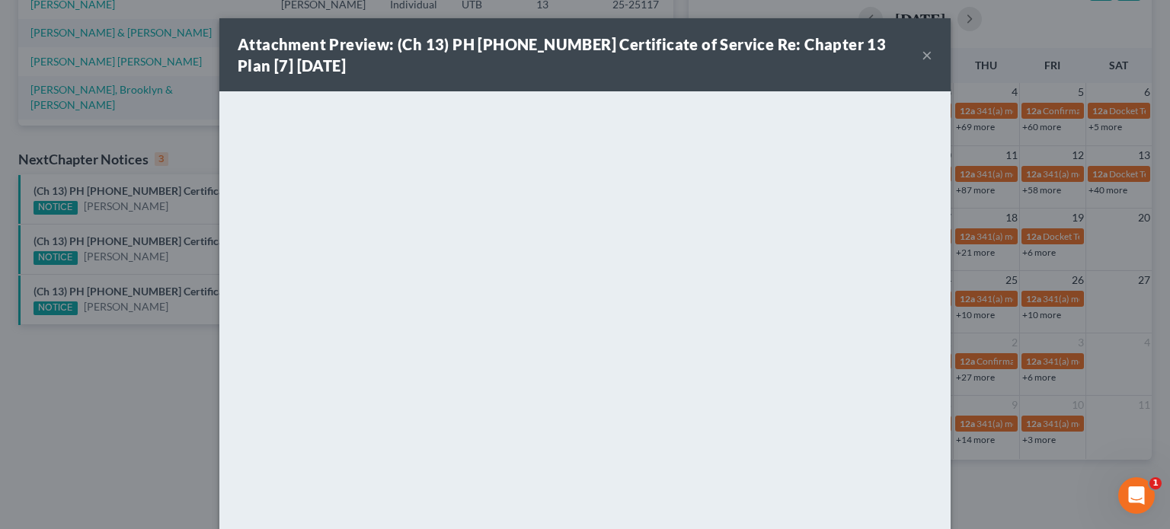
click at [171, 256] on div "Attachment Preview: (Ch 13) PH 25-25162 Certificate of Service Re: Chapter 13 P…" at bounding box center [585, 264] width 1170 height 529
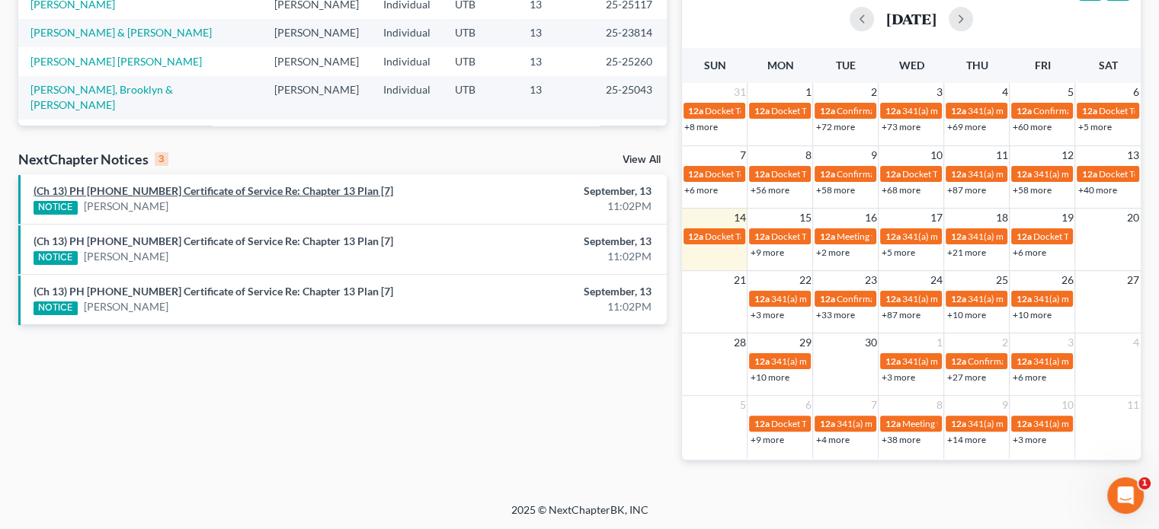
click at [170, 184] on link "(Ch 13) PH 25-25117 Certificate of Service Re: Chapter 13 Plan [7]" at bounding box center [214, 190] width 360 height 13
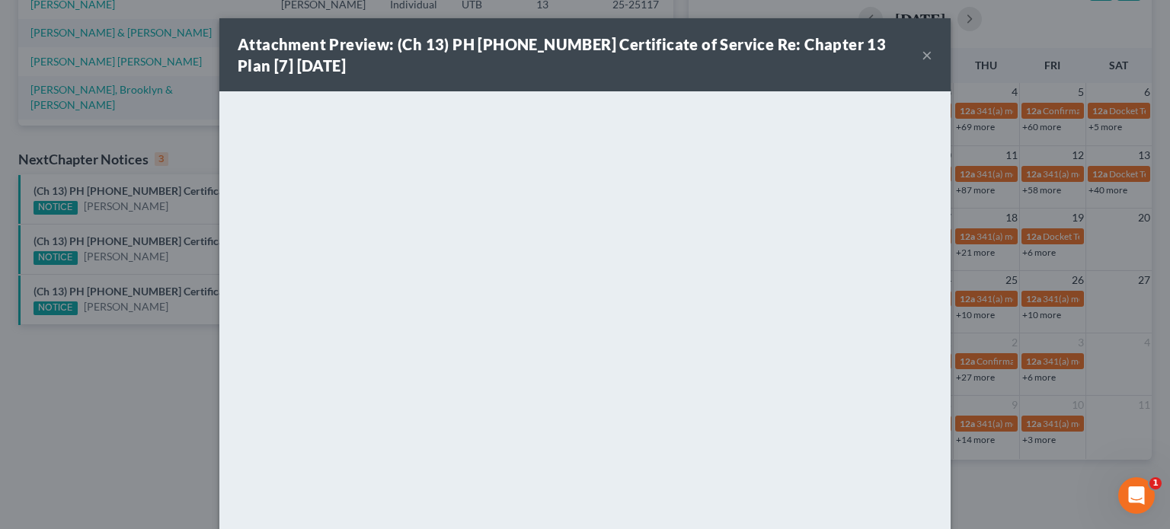
click at [155, 245] on div "Attachment Preview: (Ch 13) PH 25-25117 Certificate of Service Re: Chapter 13 P…" at bounding box center [585, 264] width 1170 height 529
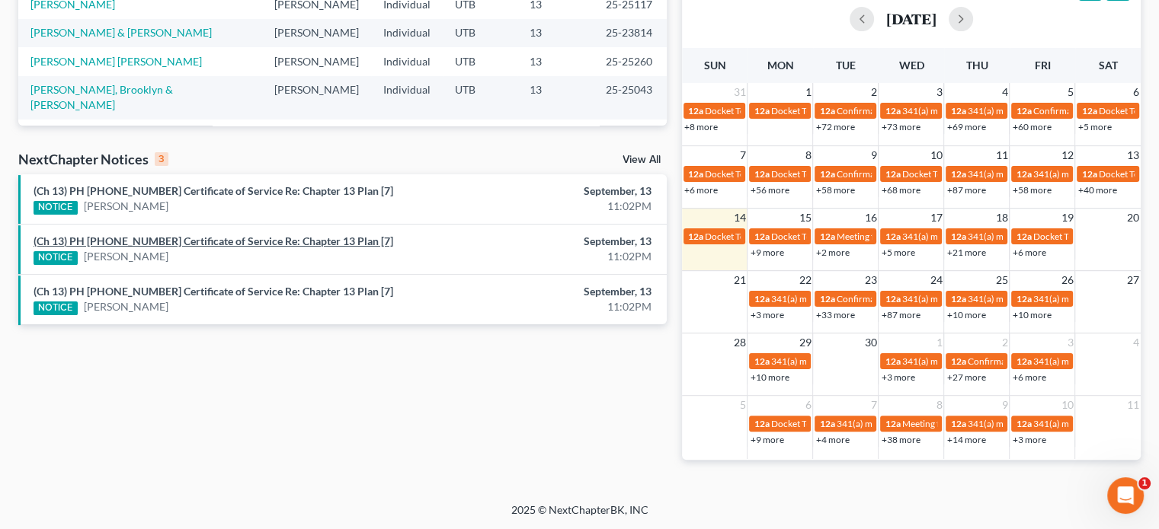
click at [155, 245] on link "(Ch 13) PH 25-25101 Certificate of Service Re: Chapter 13 Plan [7]" at bounding box center [214, 241] width 360 height 13
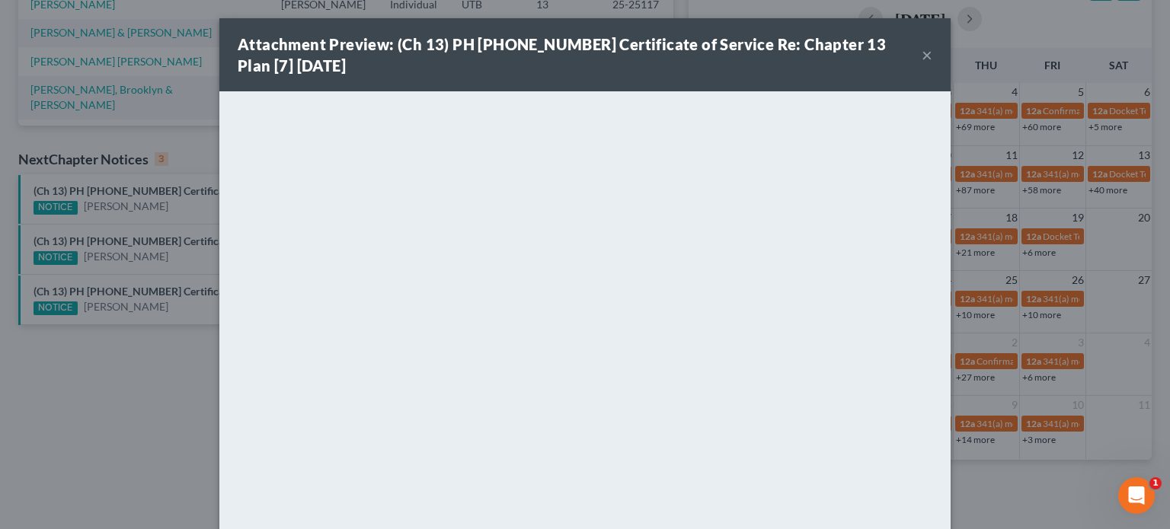
click at [206, 269] on div "Attachment Preview: (Ch 13) PH 25-25101 Certificate of Service Re: Chapter 13 P…" at bounding box center [585, 264] width 1170 height 529
